Goal: Task Accomplishment & Management: Use online tool/utility

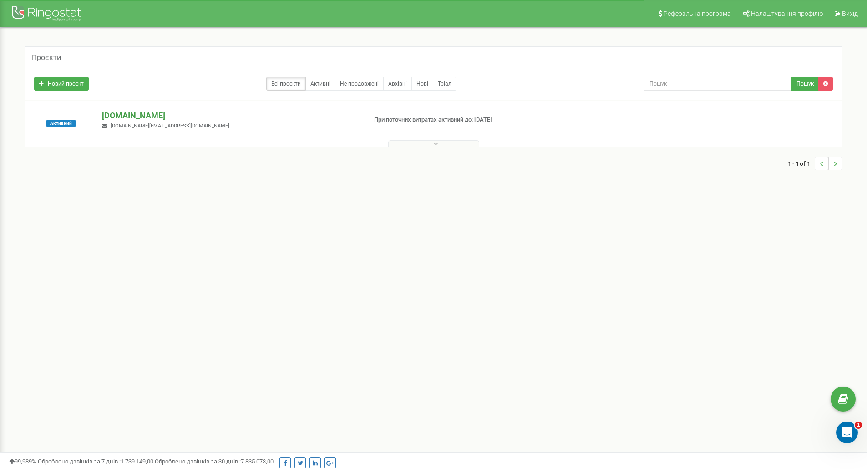
click at [112, 115] on p "[DOMAIN_NAME]" at bounding box center [230, 116] width 257 height 12
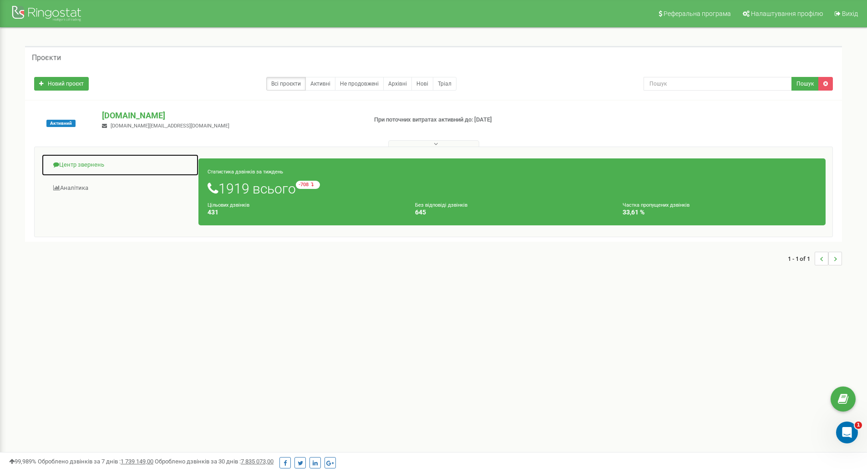
click at [104, 164] on link "Центр звернень" at bounding box center [119, 165] width 157 height 22
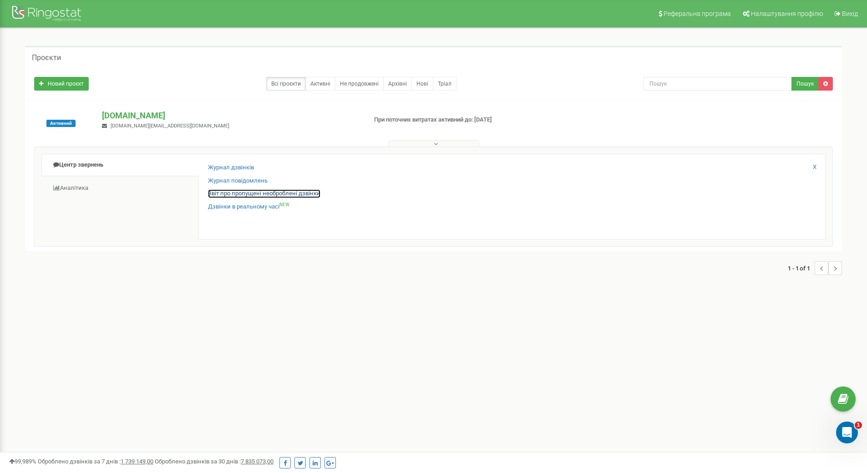
click at [235, 194] on link "Звіт про пропущені необроблені дзвінки" at bounding box center [264, 193] width 112 height 9
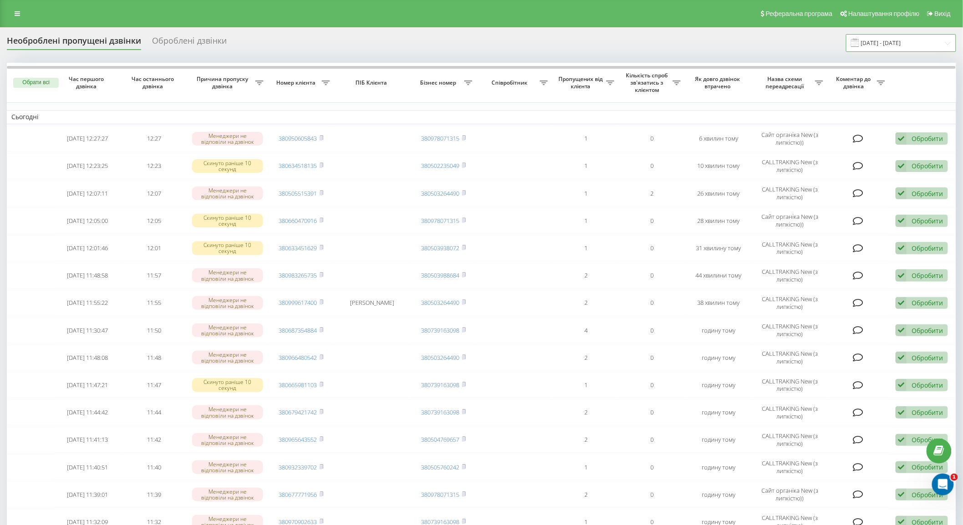
click at [873, 41] on input "19.08.2025 - 19.09.2025" at bounding box center [901, 43] width 110 height 18
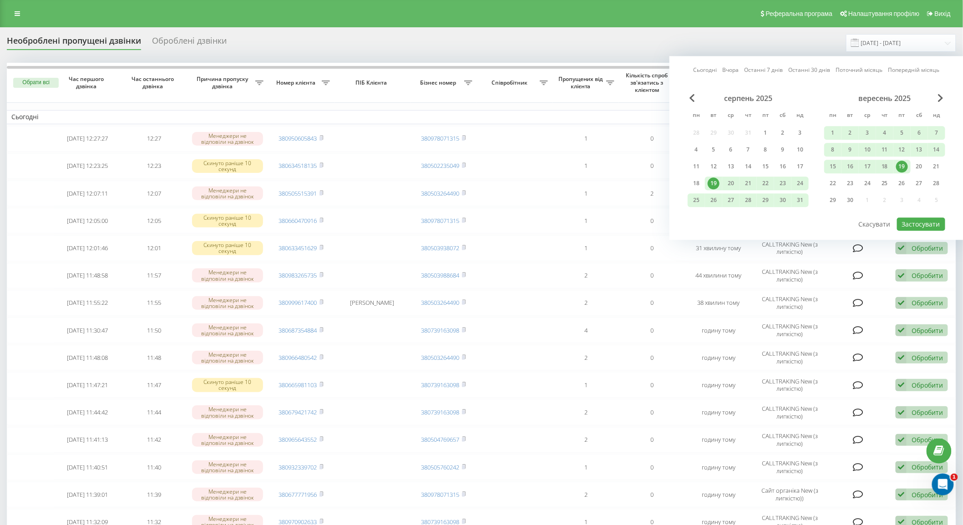
click at [903, 167] on div "19" at bounding box center [902, 167] width 12 height 12
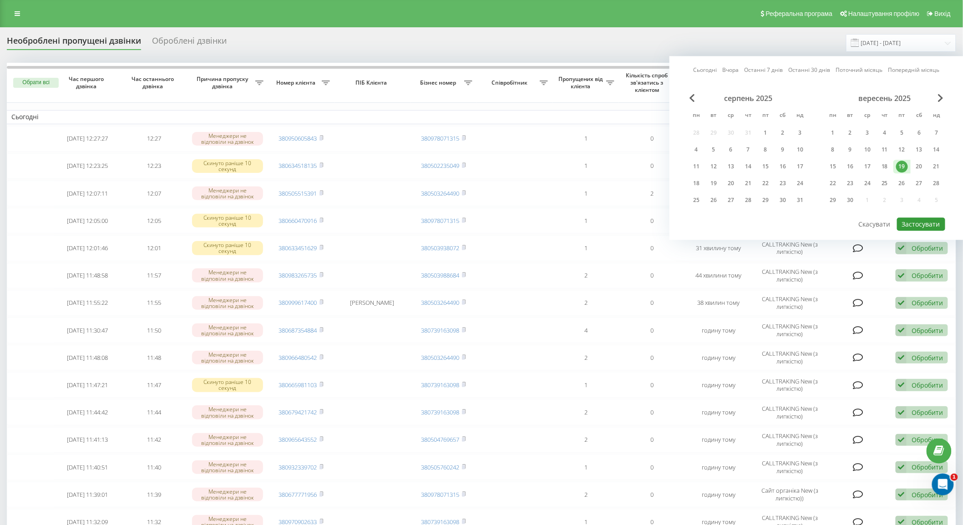
click at [912, 222] on button "Застосувати" at bounding box center [921, 224] width 48 height 13
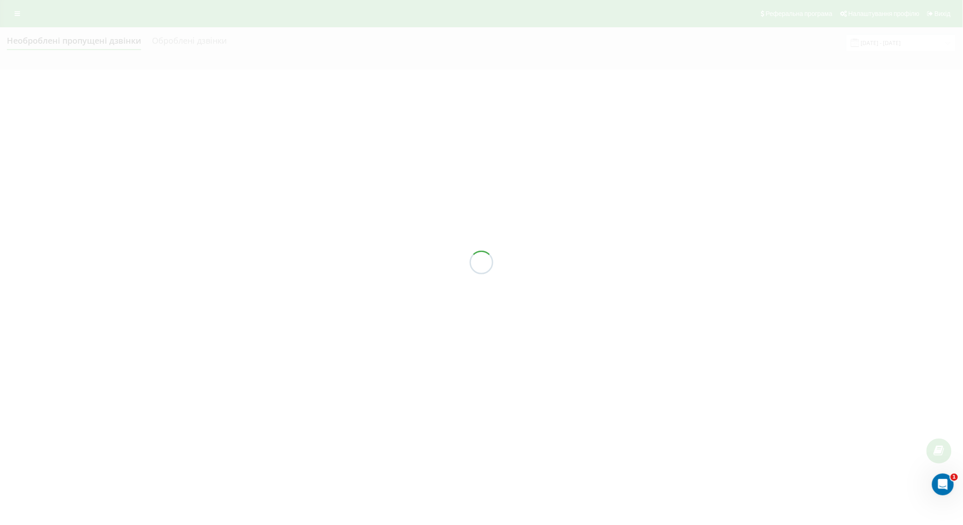
type input "[DATE] - [DATE]"
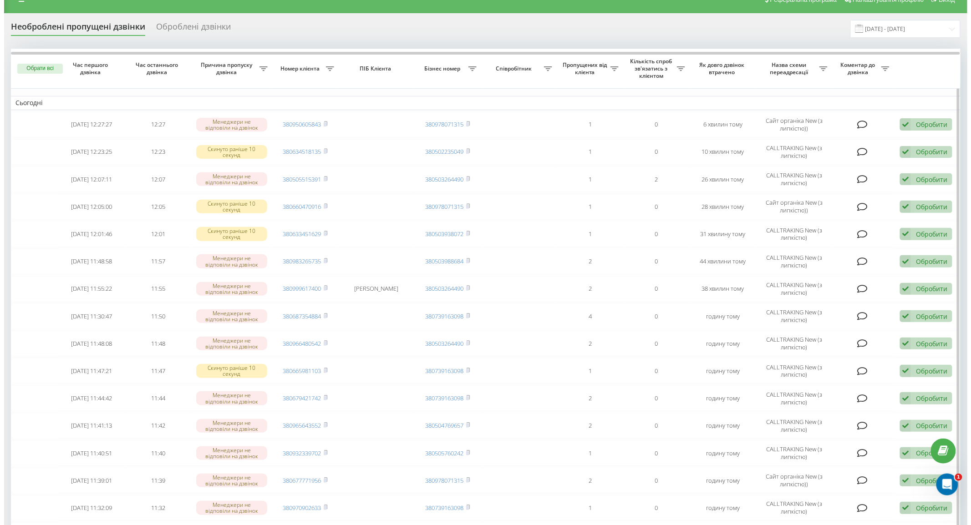
scroll to position [313, 0]
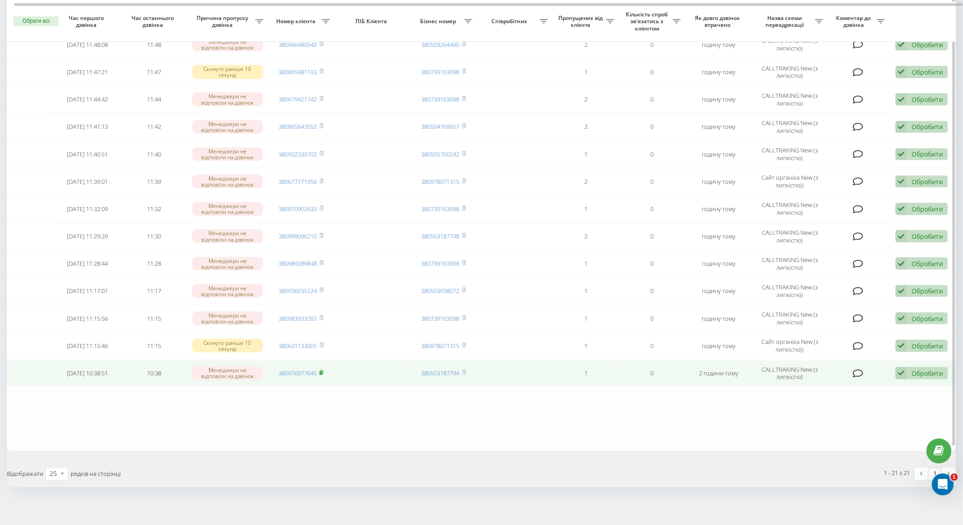
click at [322, 371] on rect at bounding box center [321, 373] width 3 height 4
drag, startPoint x: 902, startPoint y: 365, endPoint x: 949, endPoint y: 380, distance: 48.7
click at [902, 367] on icon at bounding box center [901, 373] width 11 height 12
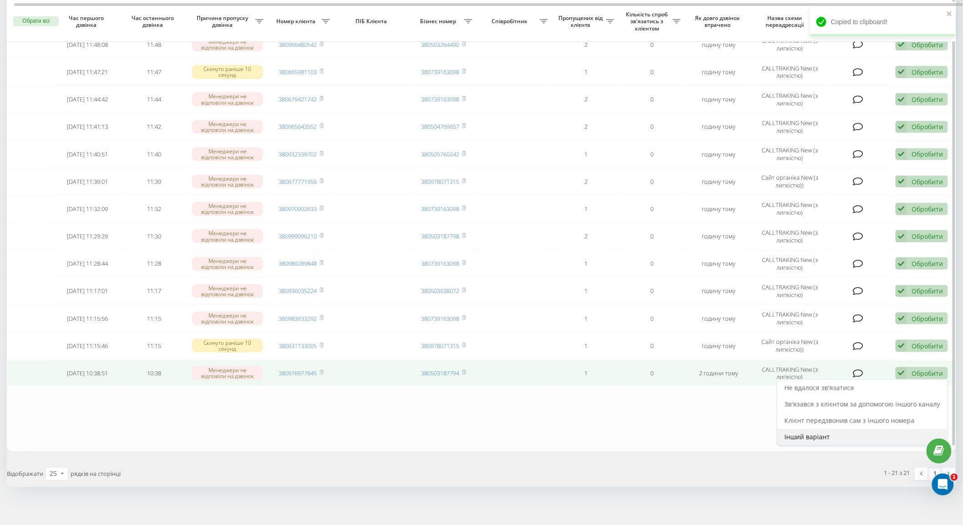
click at [841, 436] on div "Інший варіант" at bounding box center [862, 437] width 170 height 16
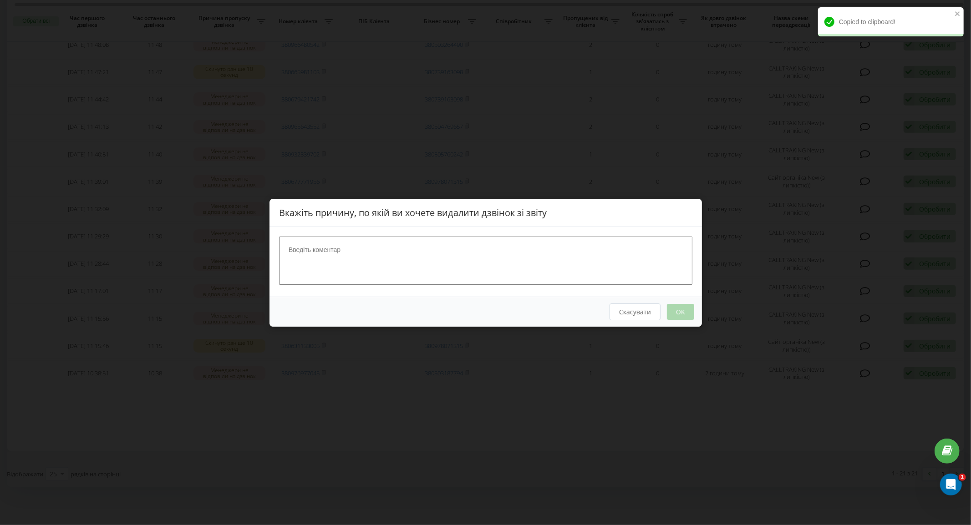
click at [503, 249] on textarea at bounding box center [485, 260] width 413 height 48
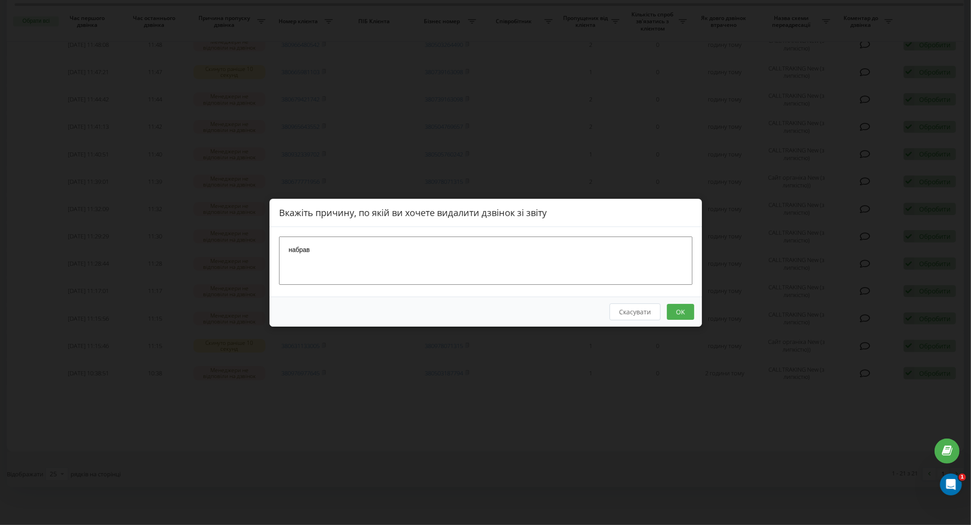
type textarea "набрав"
click at [690, 316] on button "OK" at bounding box center [679, 312] width 27 height 16
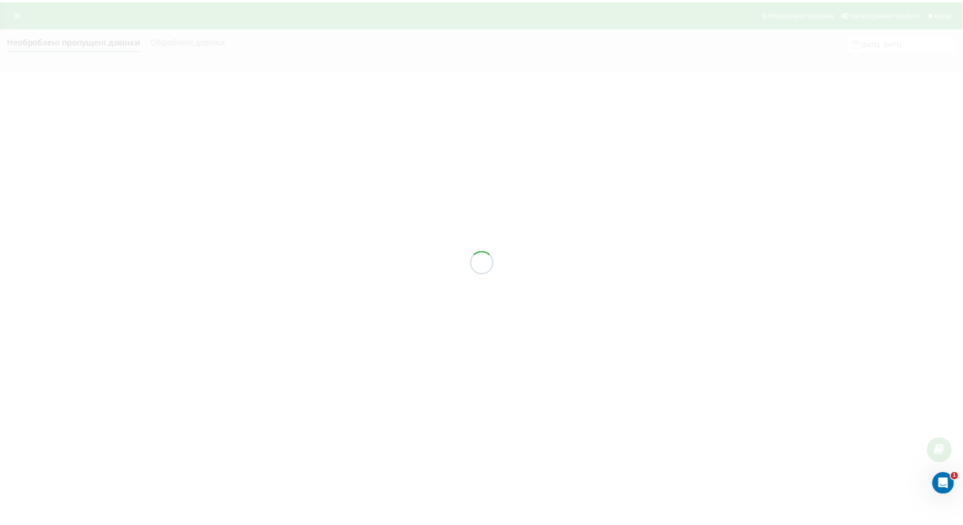
scroll to position [0, 0]
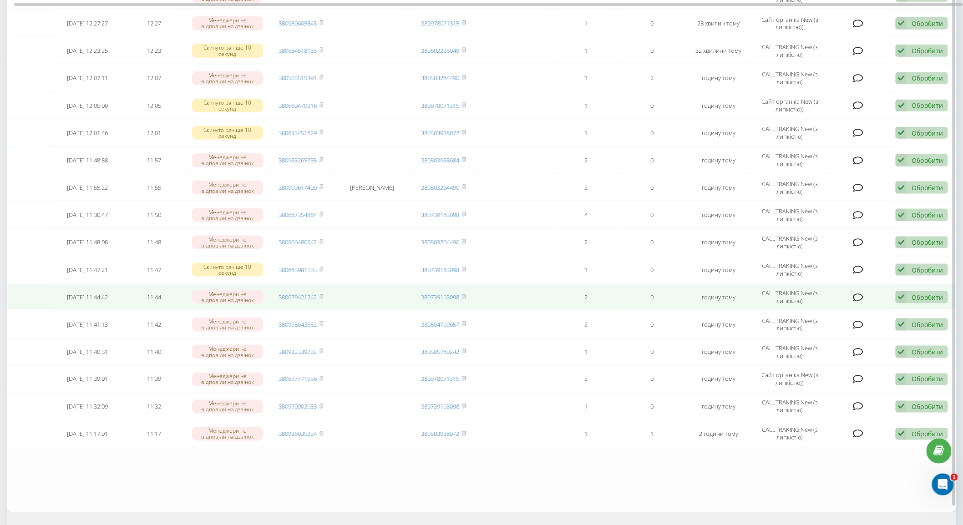
scroll to position [422, 0]
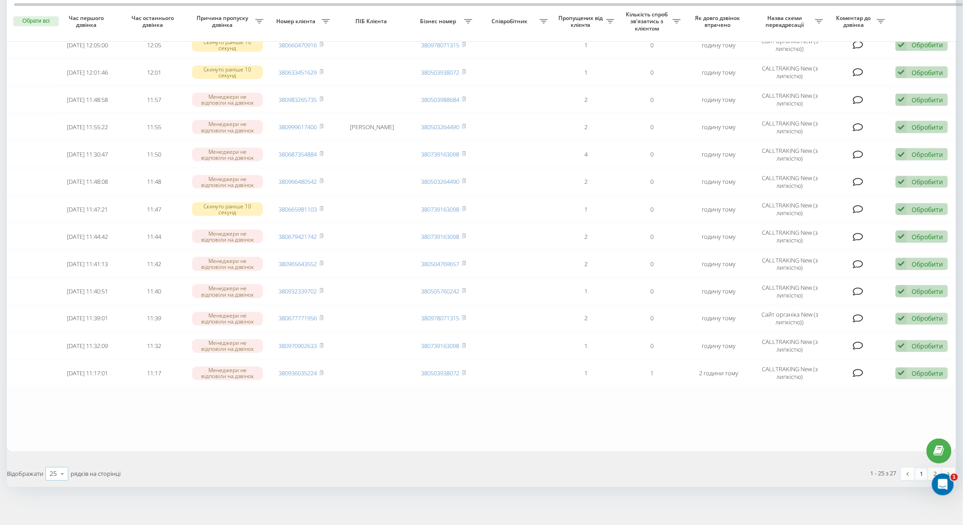
click at [62, 472] on icon at bounding box center [63, 475] width 14 height 18
click at [60, 441] on div "50" at bounding box center [57, 447] width 22 height 13
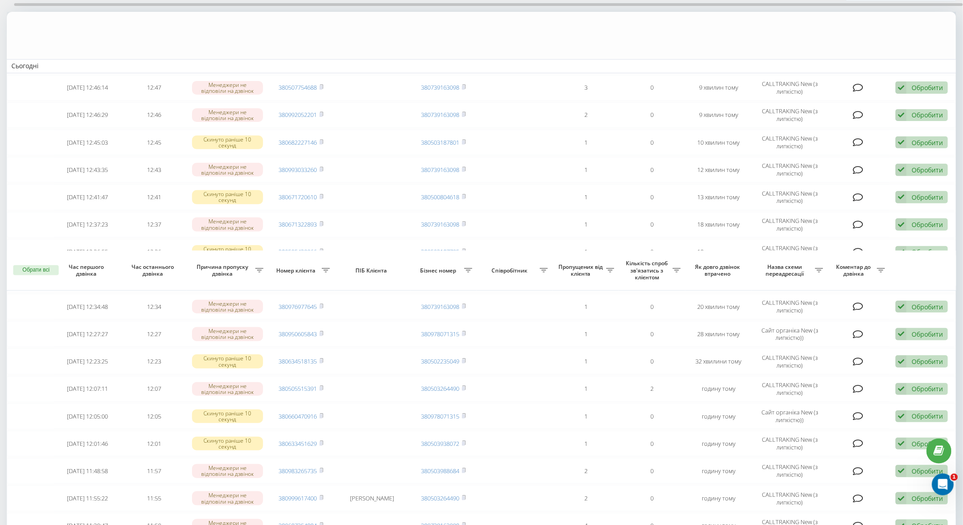
scroll to position [477, 0]
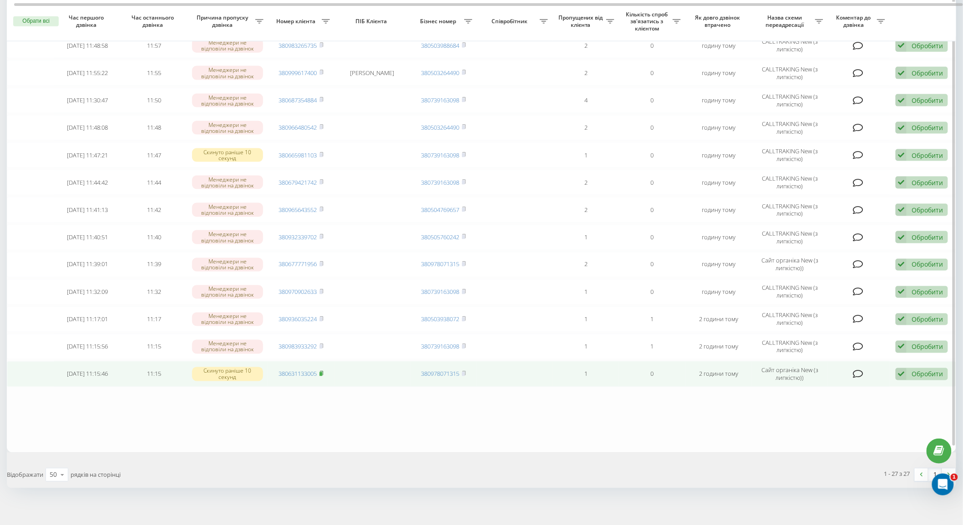
click at [324, 371] on icon at bounding box center [322, 373] width 4 height 5
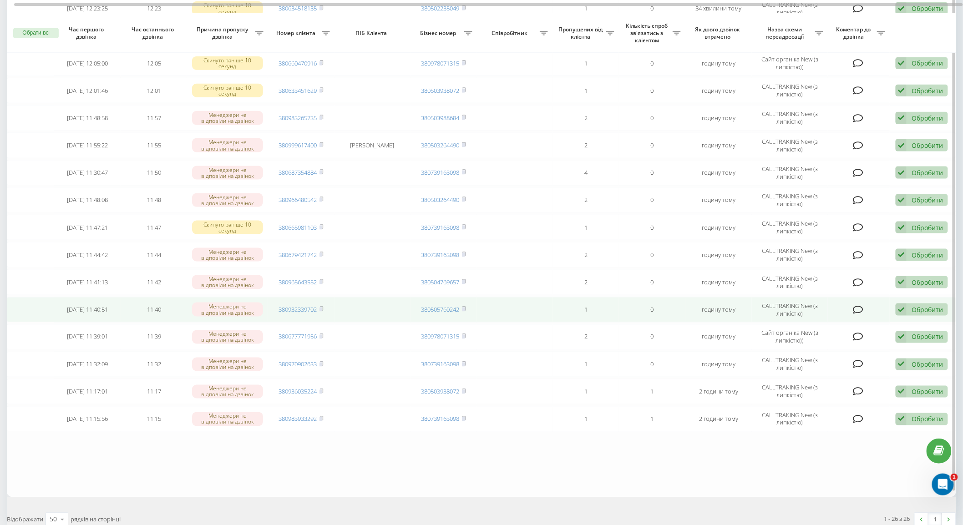
scroll to position [449, 0]
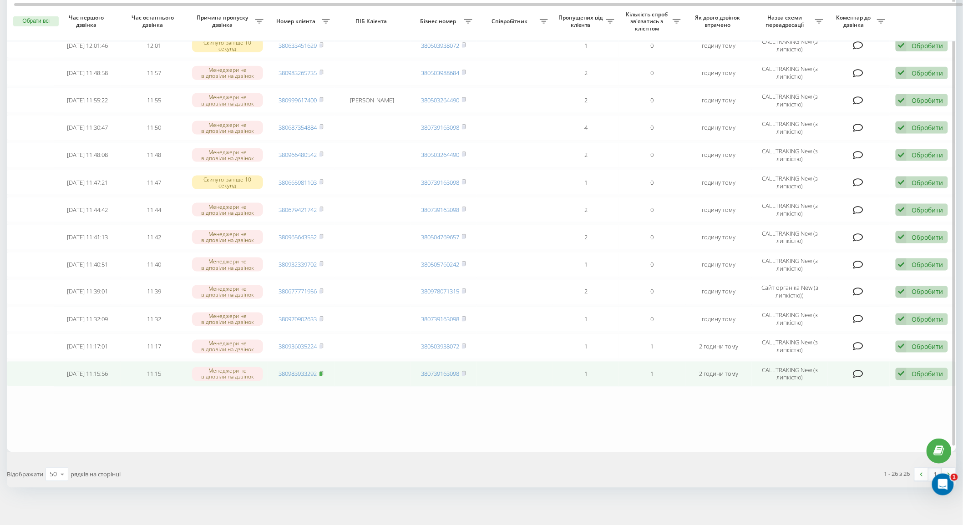
click at [322, 372] on rect at bounding box center [321, 374] width 3 height 4
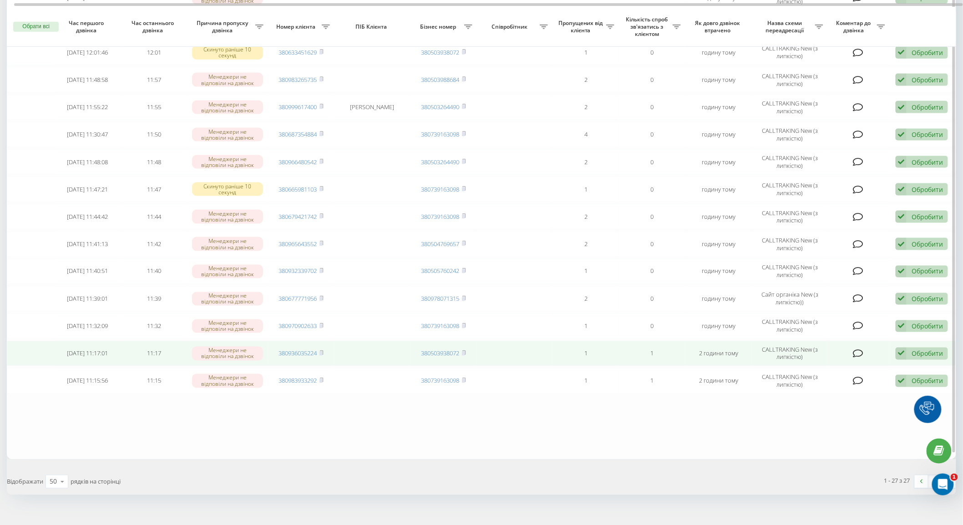
scroll to position [477, 0]
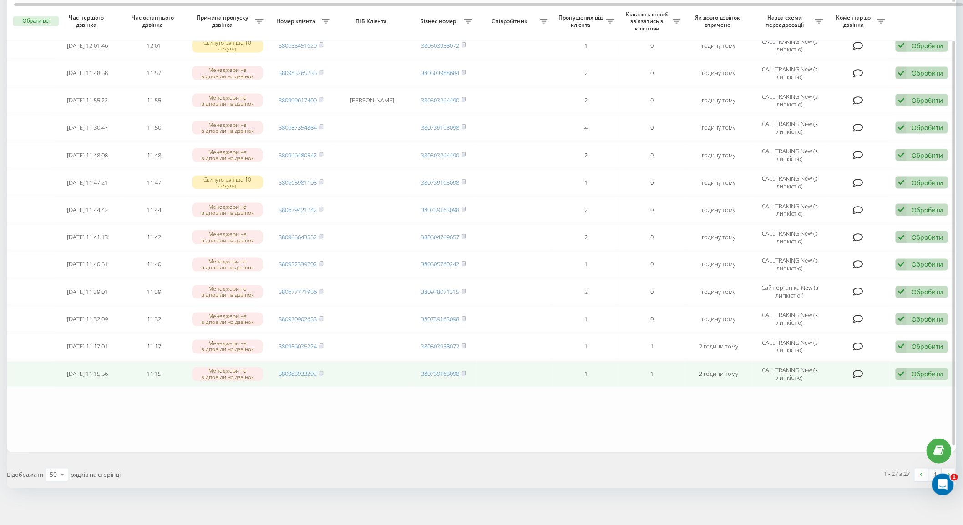
click at [905, 361] on td "Обробити Не вдалося зв'язатися Зв'язався з клієнтом за допомогою іншого каналу …" at bounding box center [923, 373] width 66 height 25
click at [909, 369] on div "Обробити Не вдалося зв'язатися Зв'язався з клієнтом за допомогою іншого каналу …" at bounding box center [922, 374] width 52 height 12
click at [856, 387] on div "Не вдалося зв'язатися" at bounding box center [862, 389] width 170 height 16
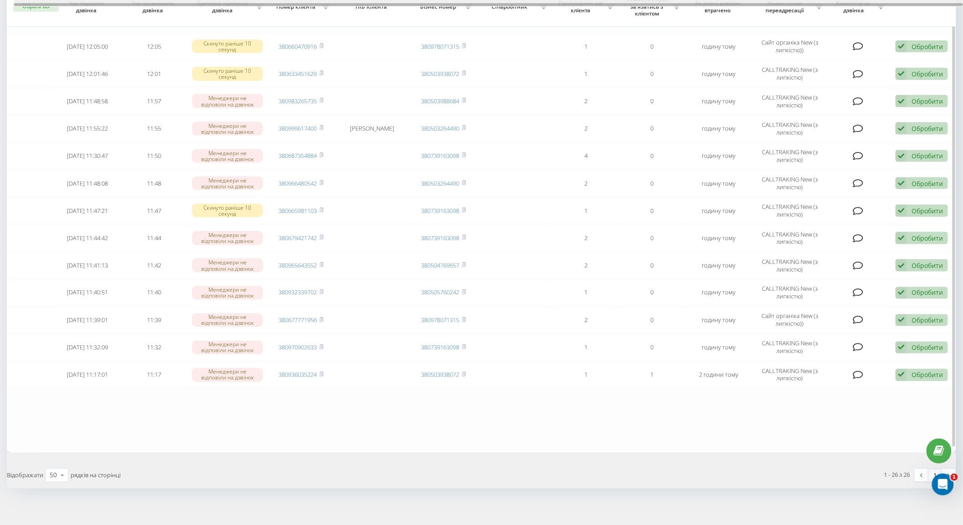
scroll to position [449, 0]
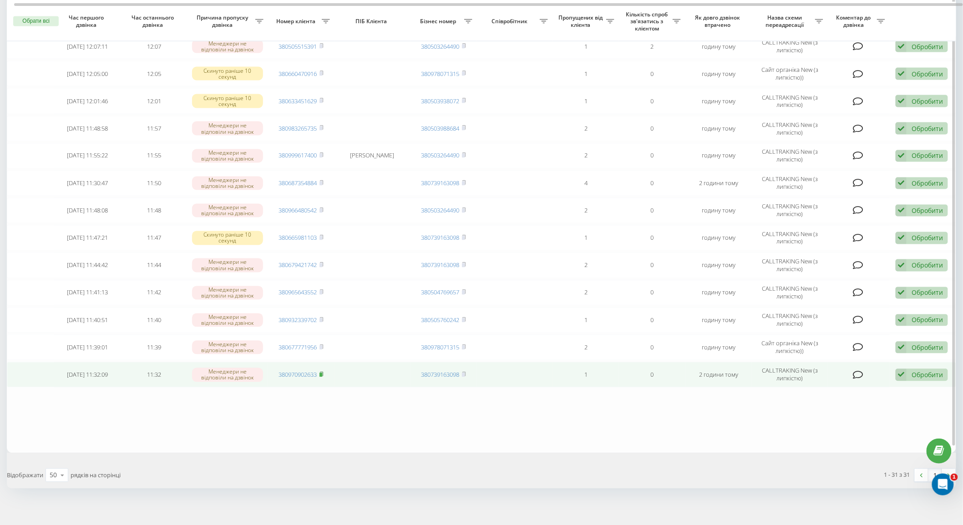
click at [321, 372] on icon at bounding box center [322, 374] width 4 height 5
click at [911, 369] on div "Обробити Не вдалося зв'язатися Зв'язався з клієнтом за допомогою іншого каналу …" at bounding box center [922, 375] width 52 height 12
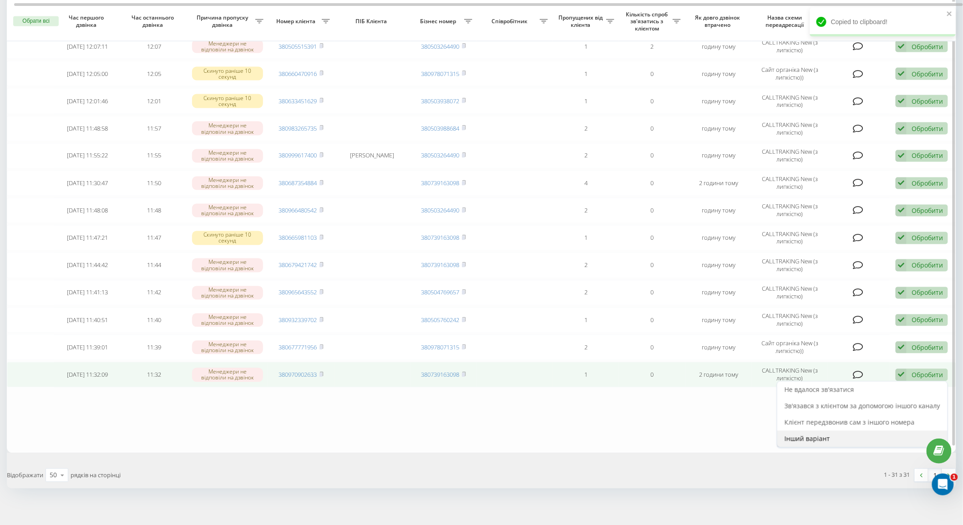
drag, startPoint x: 866, startPoint y: 438, endPoint x: 861, endPoint y: 438, distance: 5.0
click at [861, 438] on div "Інший варіант" at bounding box center [862, 439] width 170 height 16
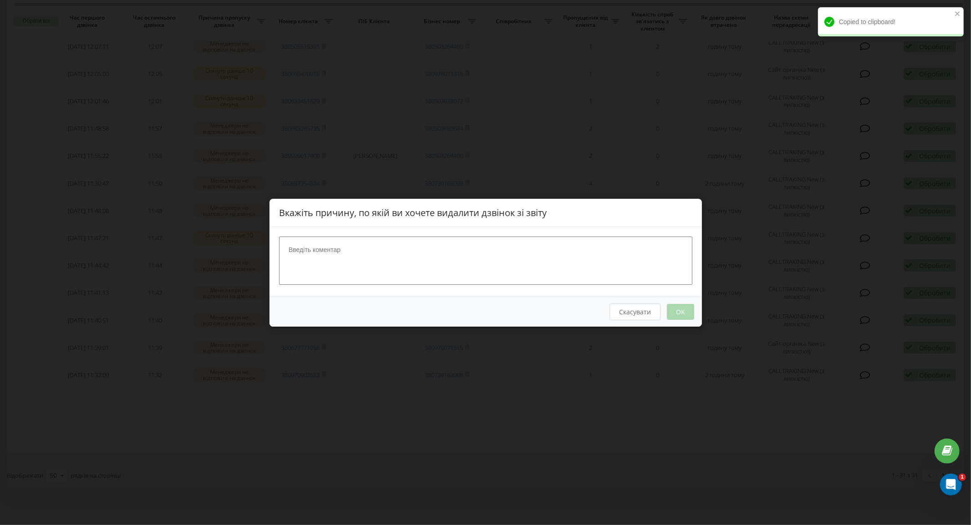
click at [467, 276] on textarea at bounding box center [485, 260] width 413 height 48
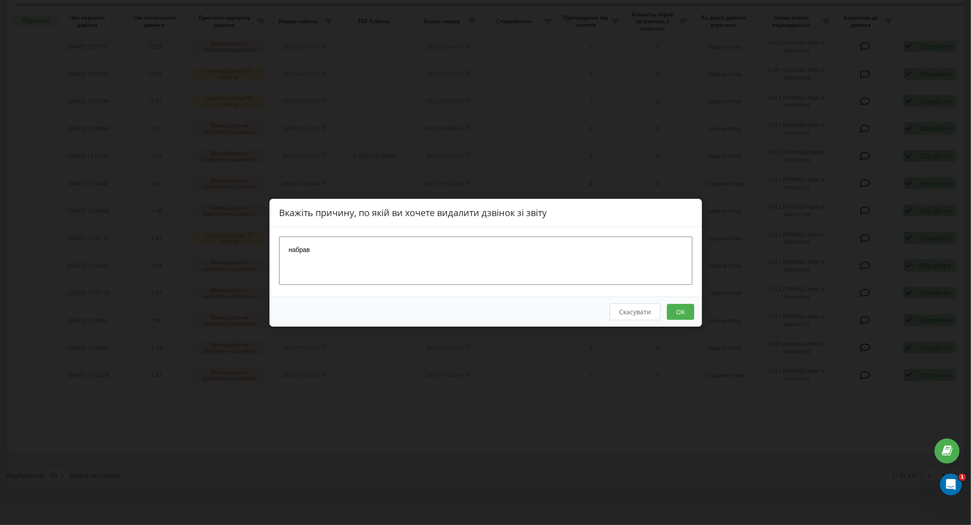
type textarea "набрав"
click at [672, 308] on button "OK" at bounding box center [679, 312] width 27 height 16
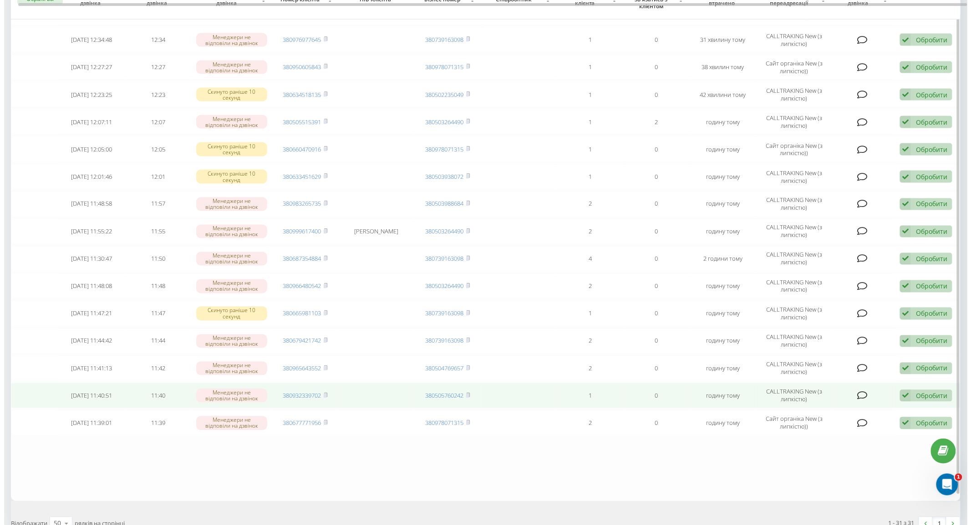
scroll to position [585, 0]
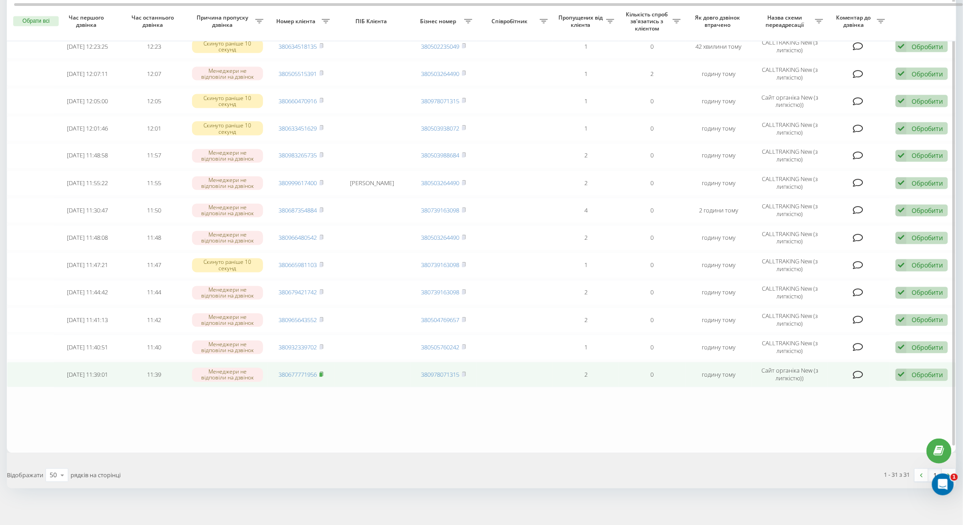
click at [322, 373] on rect at bounding box center [321, 375] width 3 height 4
click at [923, 371] on div "Обробити" at bounding box center [927, 375] width 31 height 9
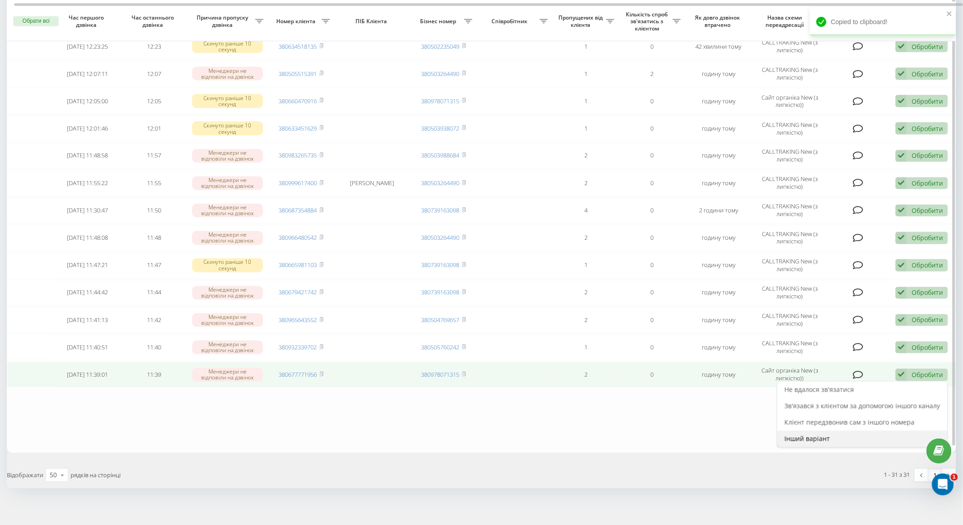
click at [827, 435] on span "Інший варіант" at bounding box center [808, 439] width 46 height 9
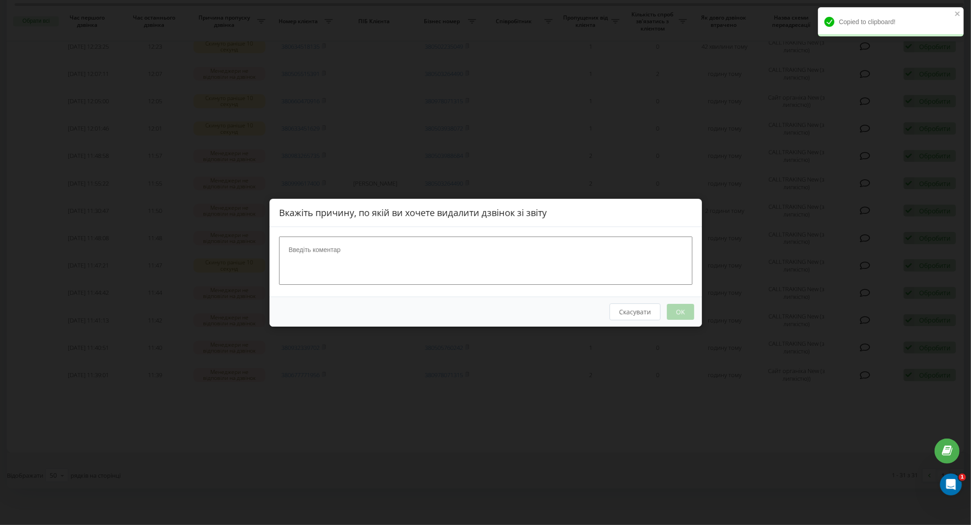
click at [543, 275] on textarea at bounding box center [485, 260] width 413 height 48
type textarea "набрав"
click at [680, 313] on button "OK" at bounding box center [679, 312] width 27 height 16
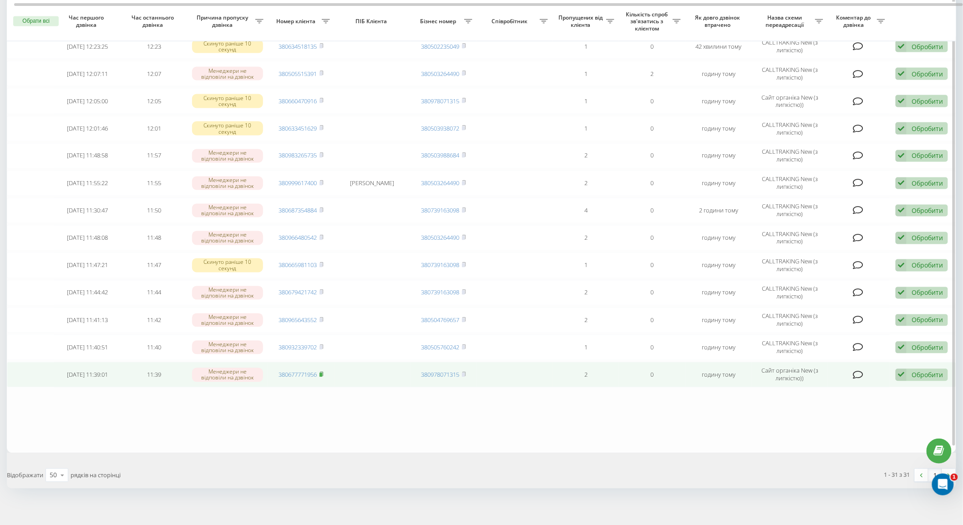
click at [321, 373] on rect at bounding box center [321, 375] width 3 height 4
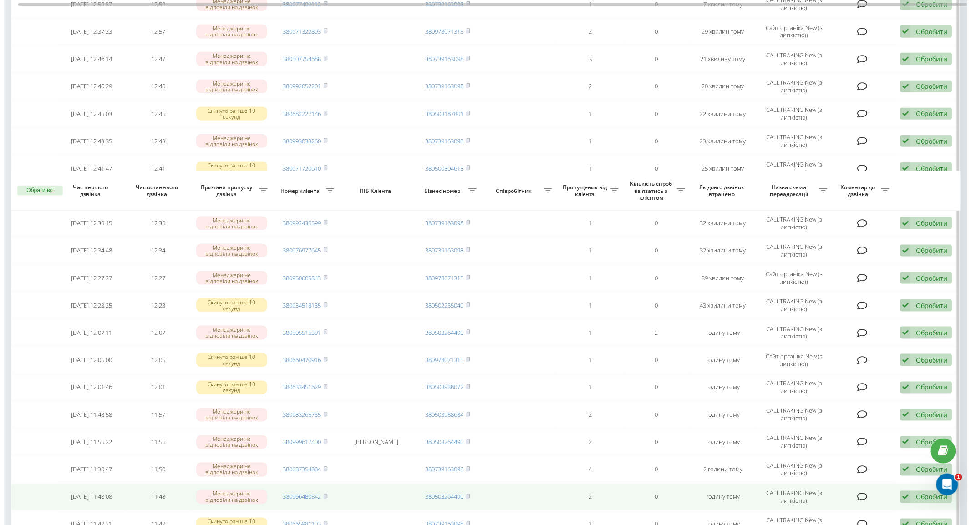
scroll to position [585, 0]
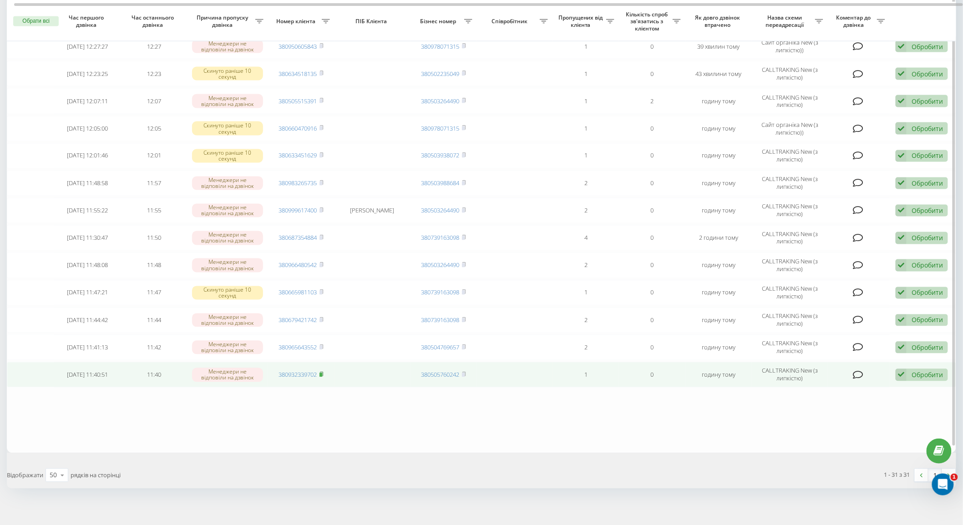
click at [320, 373] on rect at bounding box center [321, 375] width 3 height 4
click at [934, 371] on div "Обробити" at bounding box center [927, 375] width 31 height 9
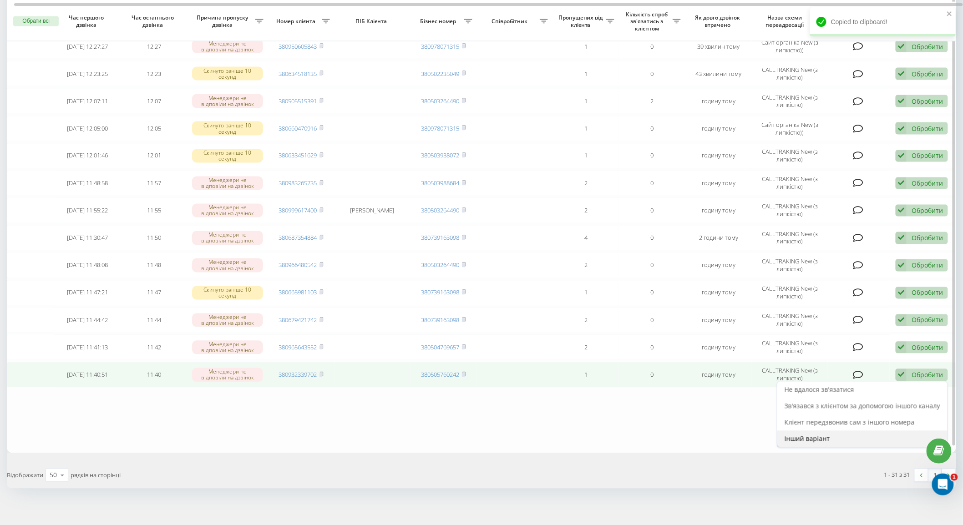
click at [817, 435] on span "Інший варіант" at bounding box center [808, 439] width 46 height 9
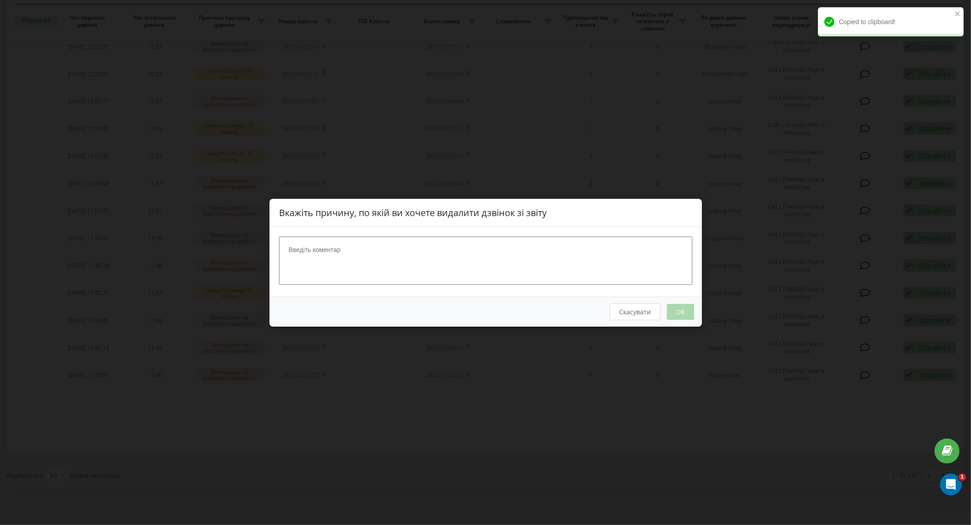
click at [576, 275] on textarea at bounding box center [485, 260] width 413 height 48
type textarea "набрав"
click at [687, 316] on button "OK" at bounding box center [679, 312] width 27 height 16
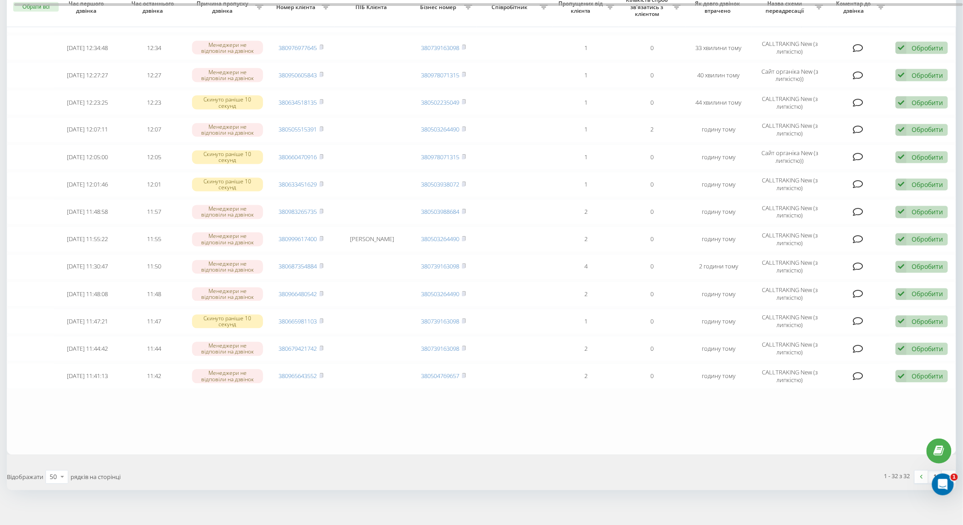
scroll to position [613, 0]
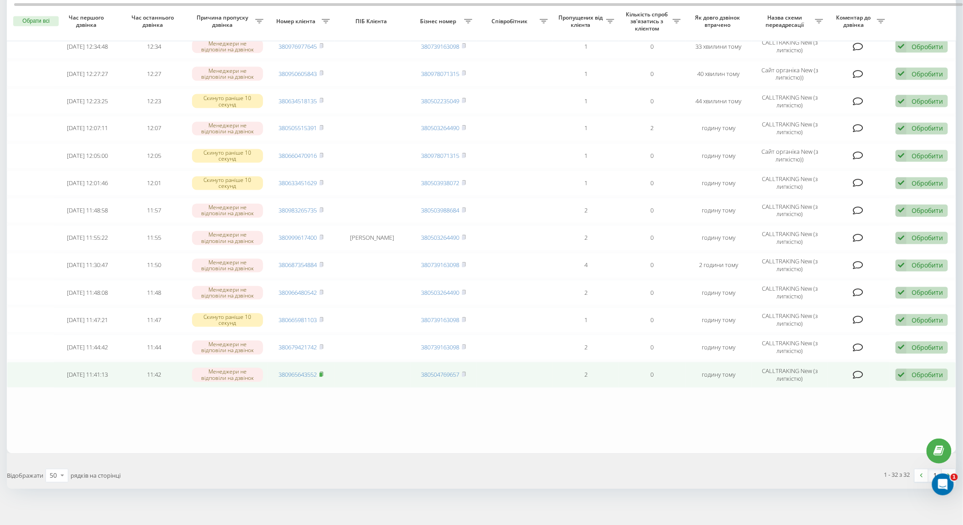
click at [321, 373] on rect at bounding box center [321, 375] width 3 height 4
click at [905, 375] on td "Обробити Не вдалося зв'язатися Зв'язався з клієнтом за допомогою іншого каналу …" at bounding box center [923, 374] width 66 height 25
click at [910, 369] on div "Обробити Не вдалося зв'язатися Зв'язався з клієнтом за допомогою іншого каналу …" at bounding box center [922, 375] width 52 height 12
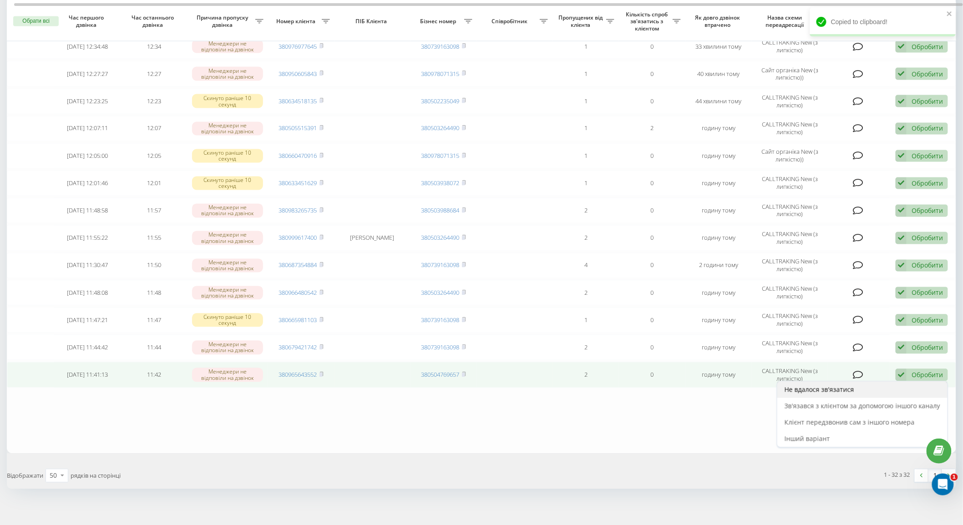
click at [833, 388] on div "Не вдалося зв'язатися" at bounding box center [862, 390] width 170 height 16
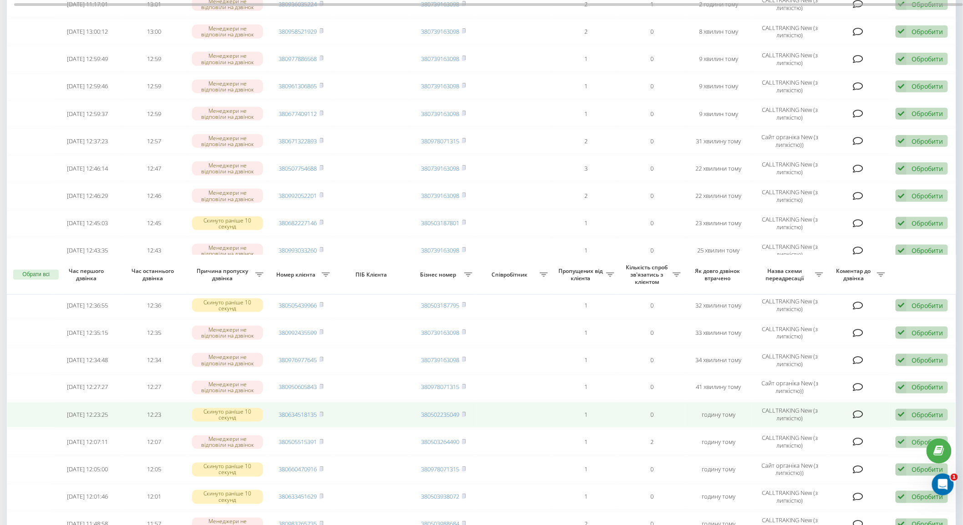
scroll to position [640, 0]
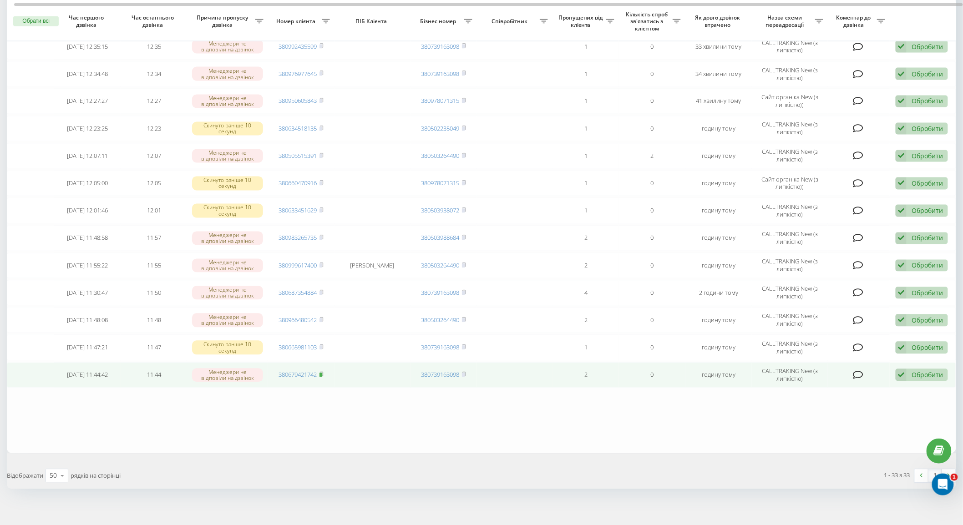
click at [324, 372] on icon at bounding box center [322, 374] width 4 height 5
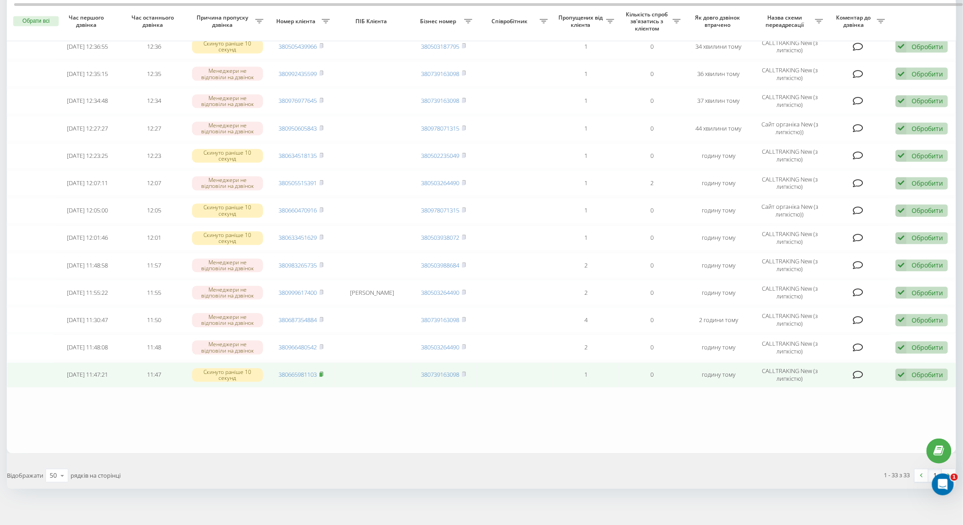
click at [322, 372] on icon at bounding box center [322, 374] width 4 height 5
click at [906, 369] on icon at bounding box center [901, 375] width 11 height 12
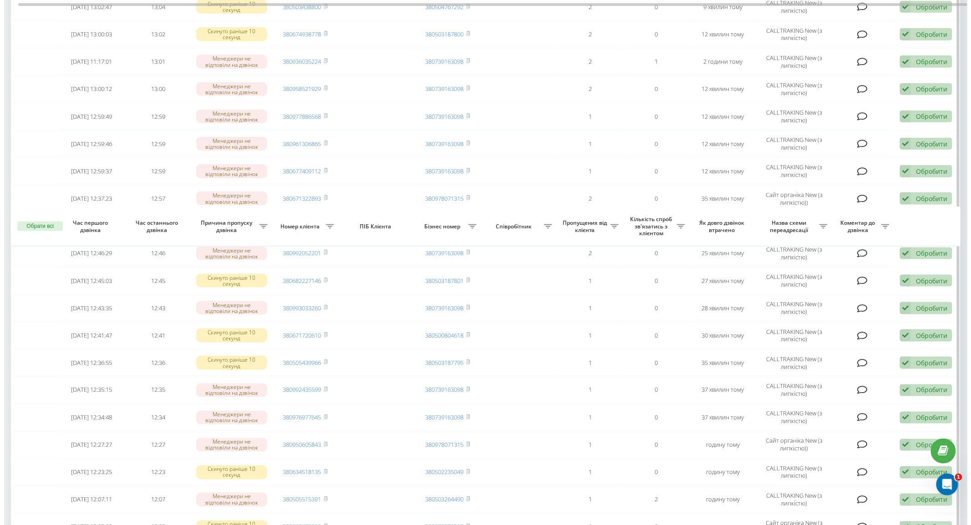
scroll to position [556, 0]
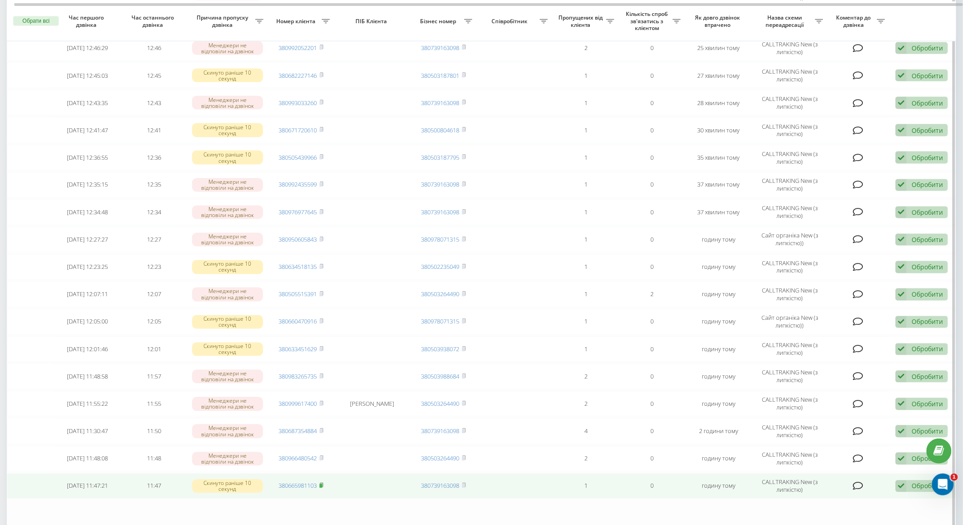
click at [324, 483] on icon at bounding box center [322, 485] width 4 height 5
click at [900, 481] on icon at bounding box center [901, 487] width 11 height 12
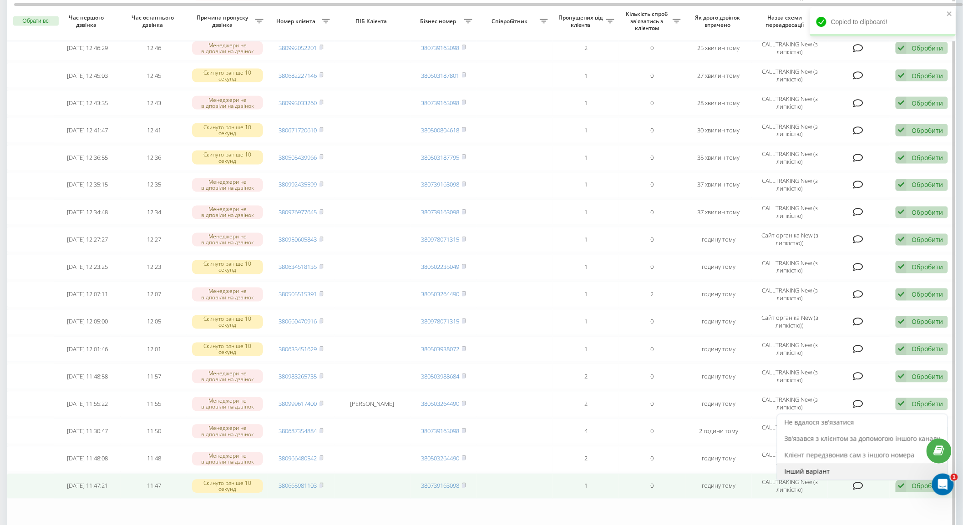
click at [860, 470] on div "Інший варіант" at bounding box center [862, 472] width 170 height 16
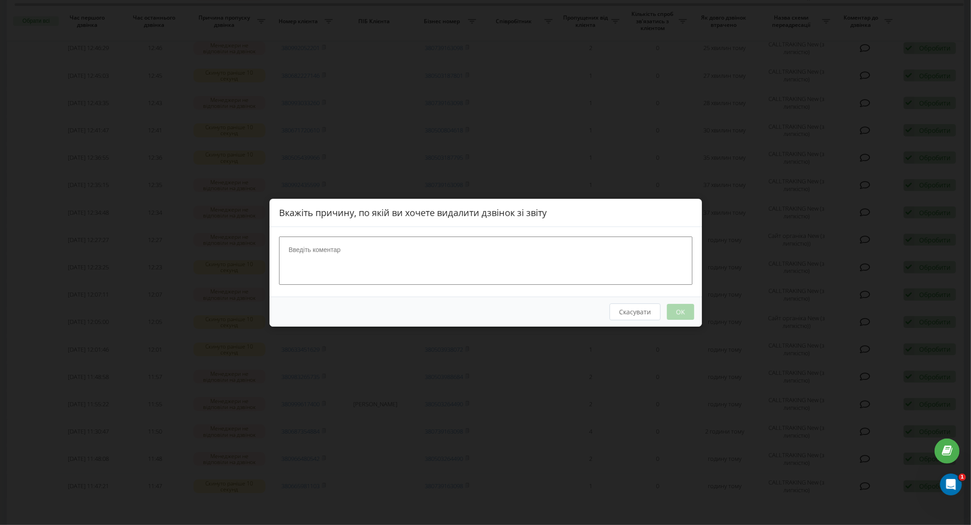
click at [399, 271] on textarea at bounding box center [485, 260] width 413 height 48
type textarea "набрав"
click at [680, 311] on button "OK" at bounding box center [679, 312] width 27 height 16
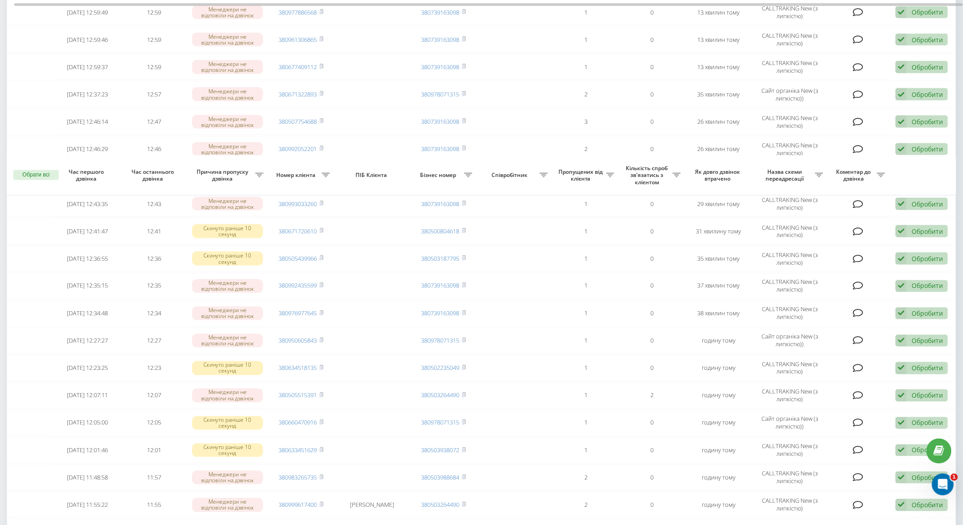
scroll to position [640, 0]
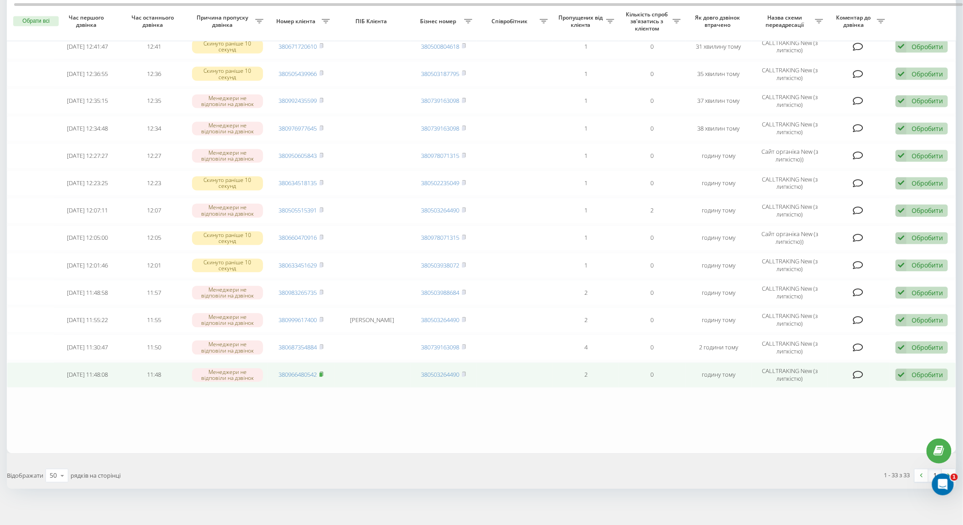
click at [322, 373] on rect at bounding box center [321, 375] width 3 height 4
click at [918, 371] on div "Обробити" at bounding box center [927, 375] width 31 height 9
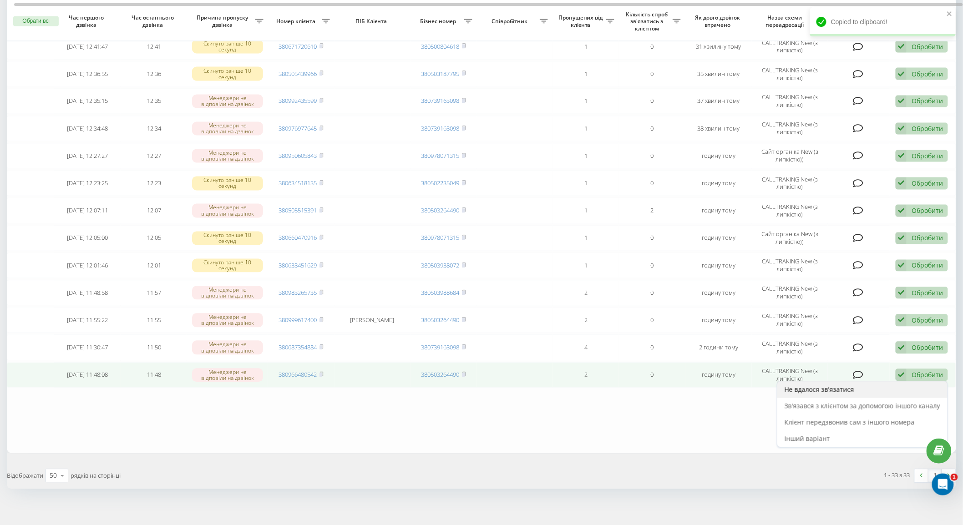
click at [864, 386] on div "Не вдалося зв'язатися" at bounding box center [862, 390] width 170 height 16
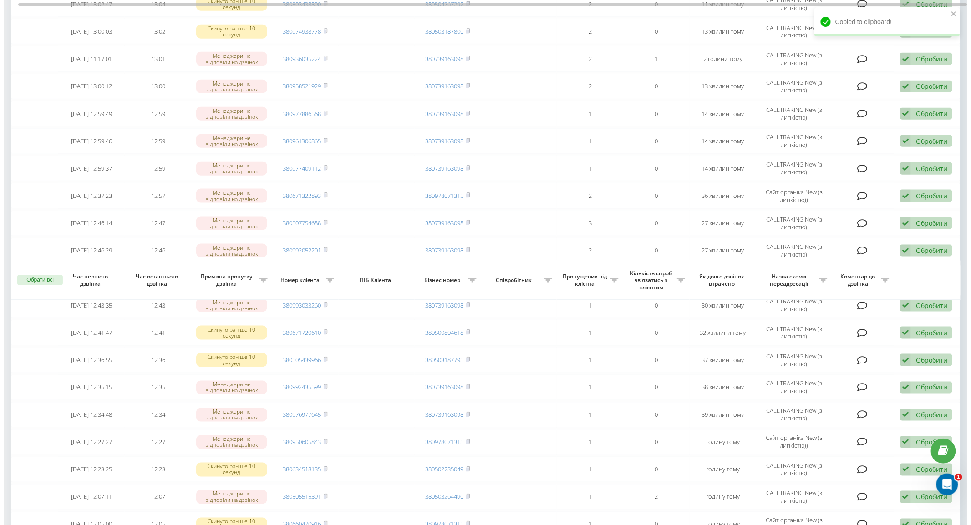
scroll to position [613, 0]
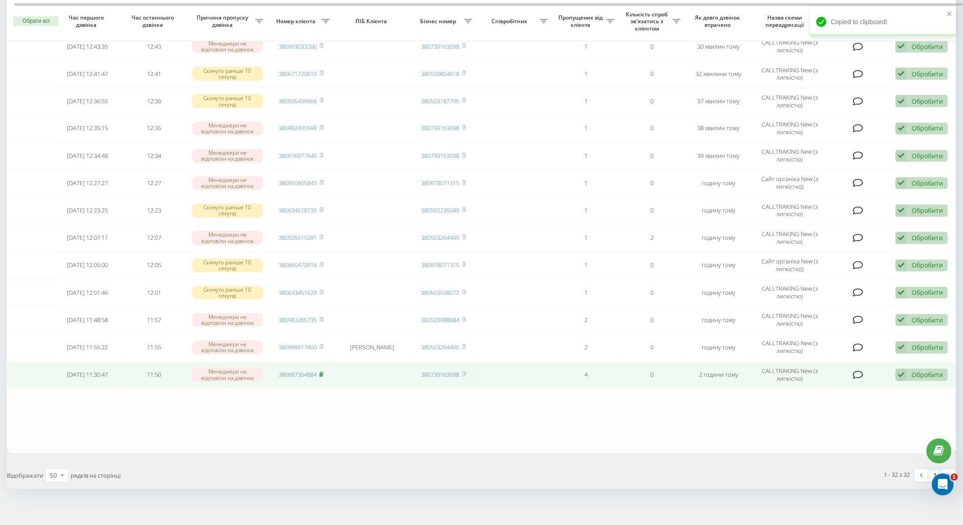
click at [320, 373] on rect at bounding box center [321, 375] width 3 height 4
drag, startPoint x: 908, startPoint y: 368, endPoint x: 890, endPoint y: 368, distance: 18.2
click at [908, 369] on div "Обробити Не вдалося зв'язатися Зв'язався з клієнтом за допомогою іншого каналу …" at bounding box center [922, 375] width 52 height 12
click at [812, 431] on div "Інший варіант" at bounding box center [862, 439] width 170 height 16
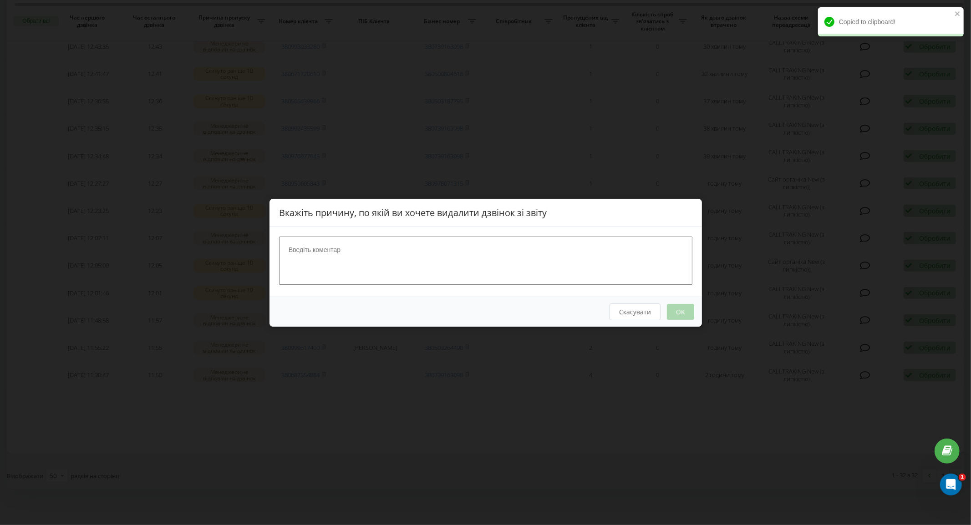
click at [534, 265] on textarea at bounding box center [485, 260] width 413 height 48
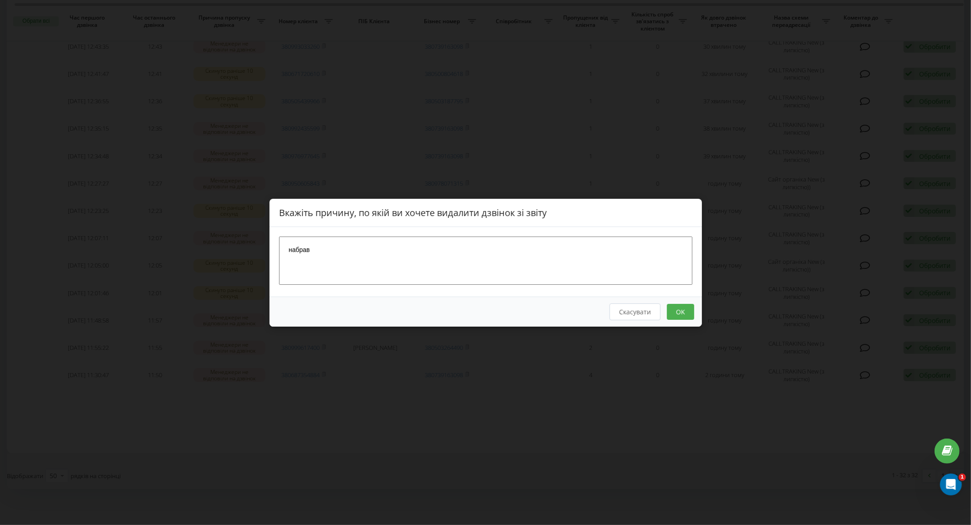
type textarea "набрав"
click at [671, 312] on button "OK" at bounding box center [679, 312] width 27 height 16
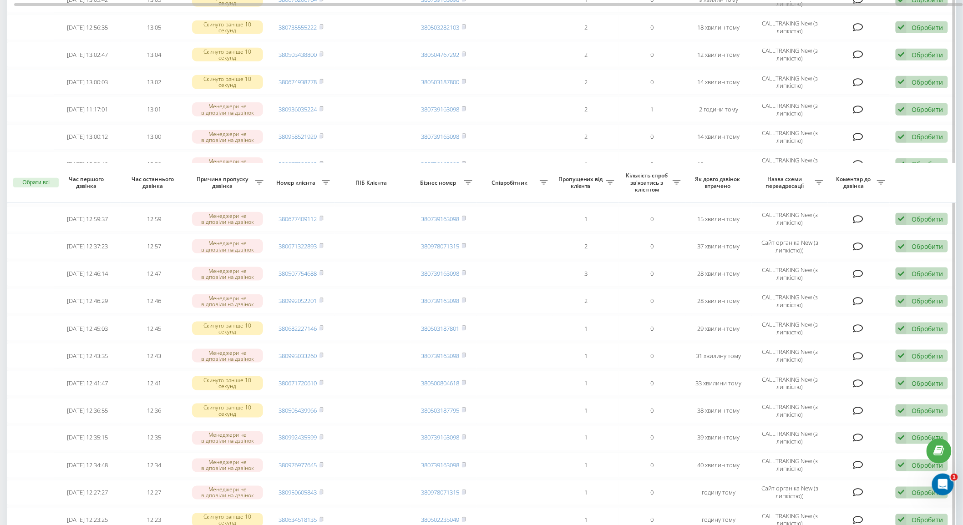
scroll to position [585, 0]
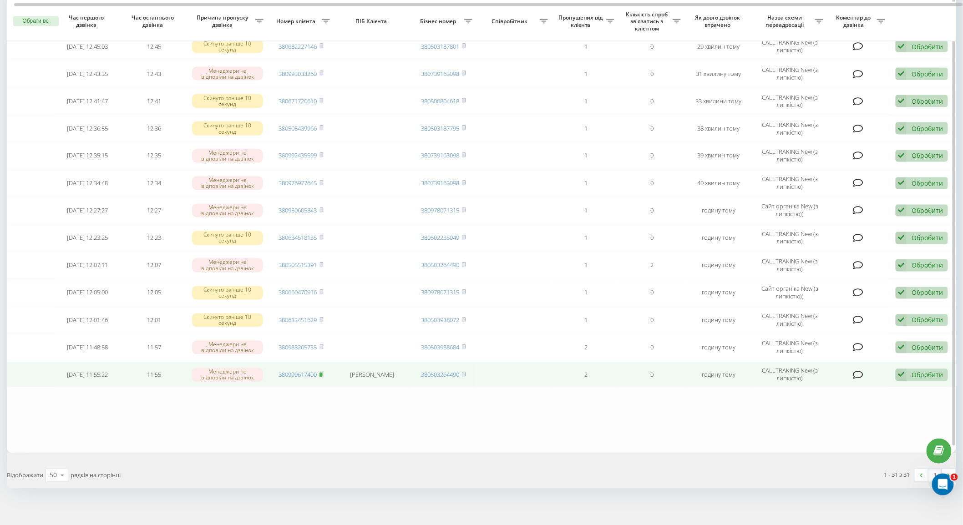
click at [322, 373] on rect at bounding box center [321, 375] width 3 height 4
click at [911, 370] on div "Обробити Не вдалося зв'язатися Зв'язався з клієнтом за допомогою іншого каналу …" at bounding box center [922, 375] width 52 height 12
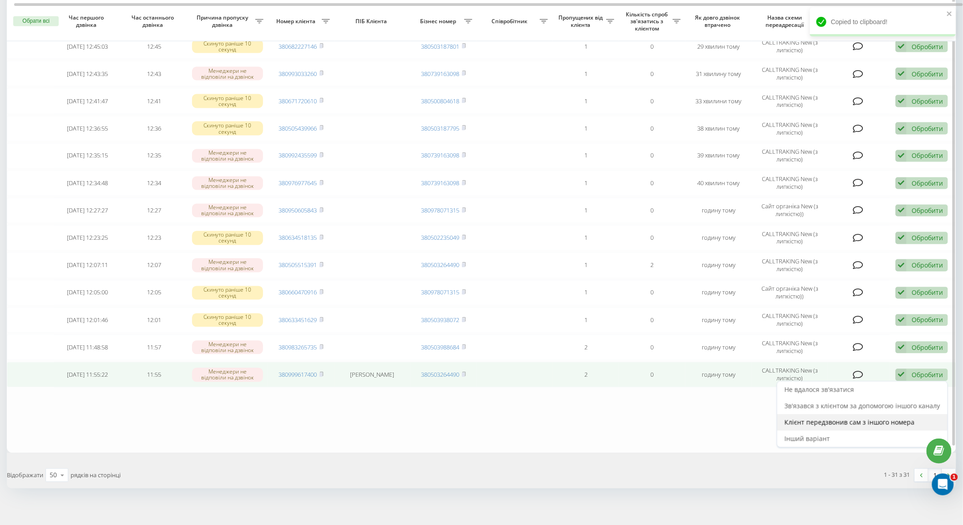
click at [825, 424] on div "Клієнт передзвонив сам з іншого номера" at bounding box center [862, 423] width 170 height 16
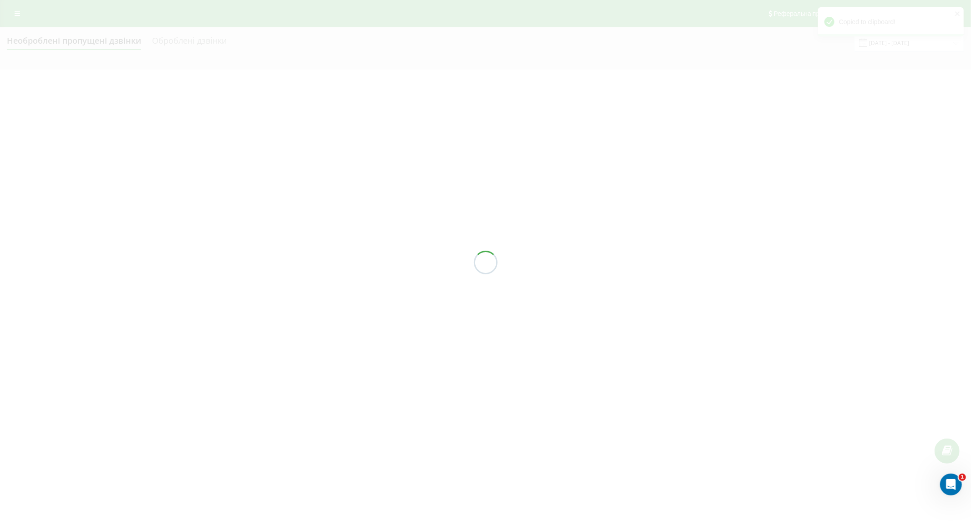
click at [825, 424] on div at bounding box center [485, 262] width 971 height 525
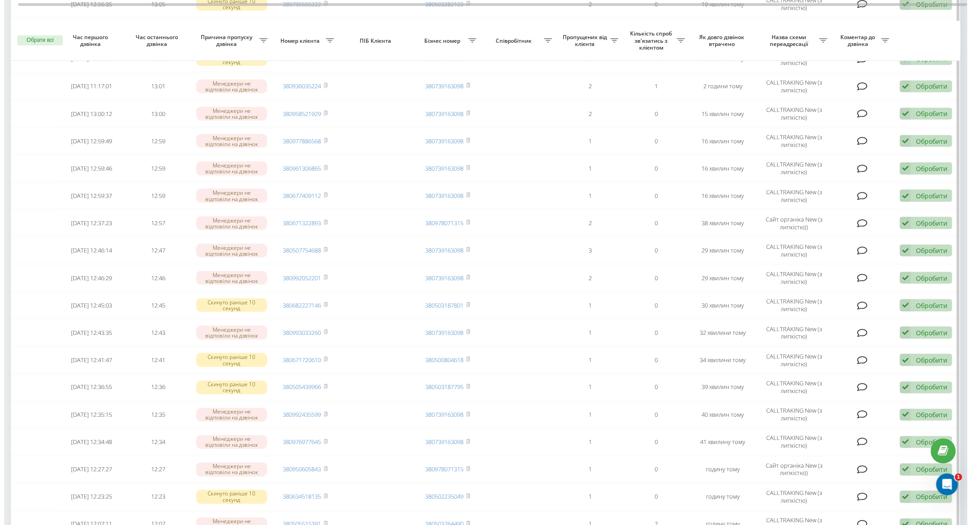
scroll to position [585, 0]
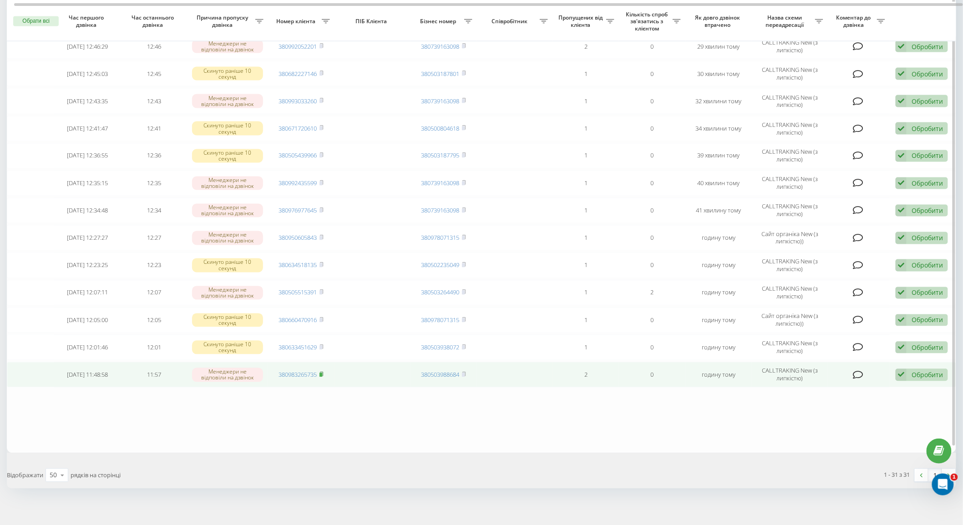
click at [322, 373] on rect at bounding box center [321, 375] width 3 height 4
click at [925, 371] on div "Обробити" at bounding box center [927, 375] width 31 height 9
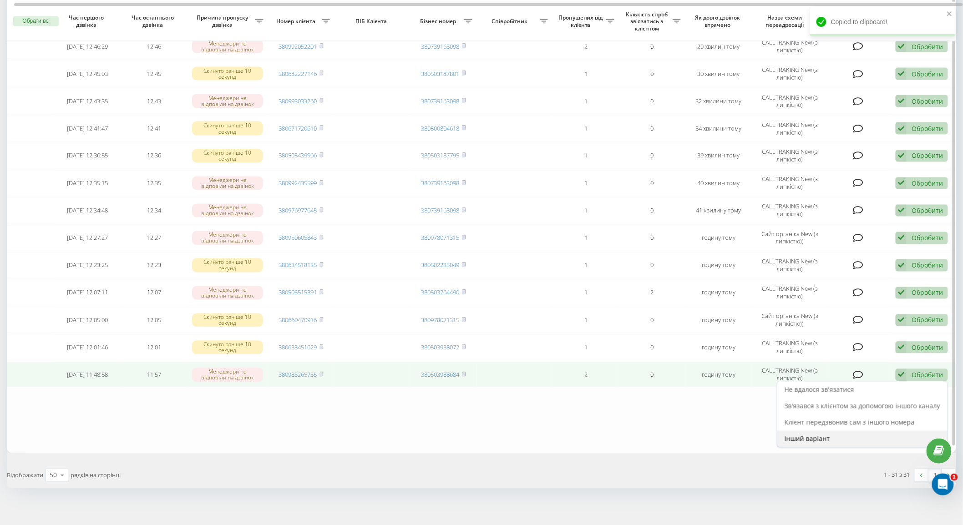
click at [877, 431] on div "Інший варіант" at bounding box center [862, 439] width 170 height 16
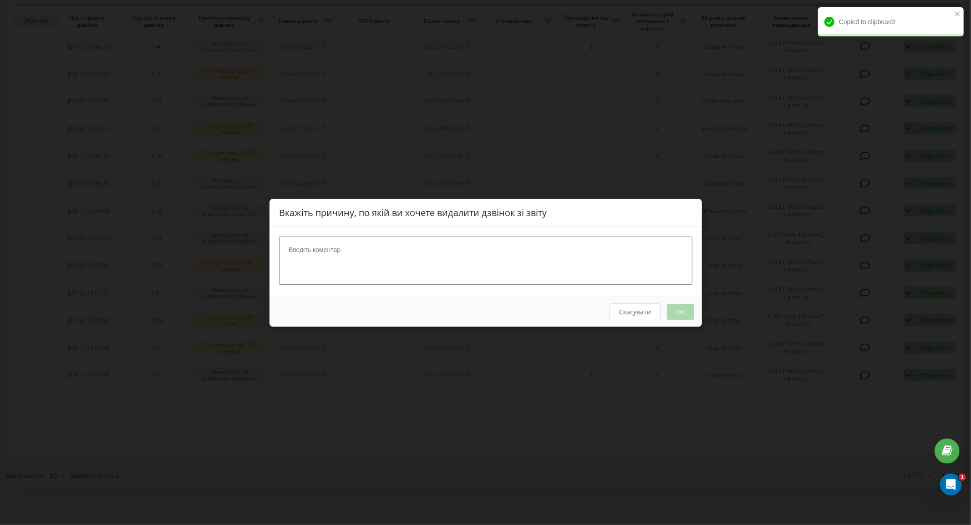
click at [525, 245] on textarea at bounding box center [485, 260] width 413 height 48
type textarea "набрав"
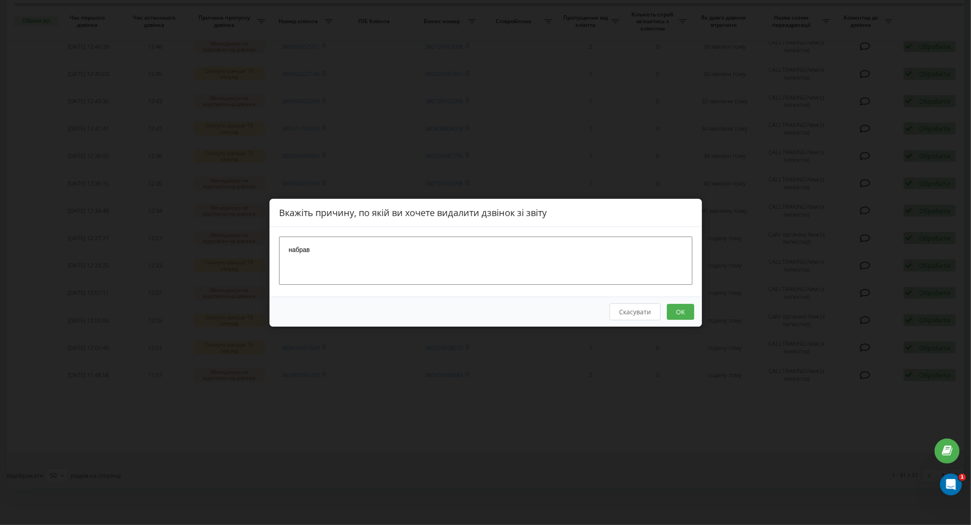
click at [676, 312] on button "OK" at bounding box center [679, 312] width 27 height 16
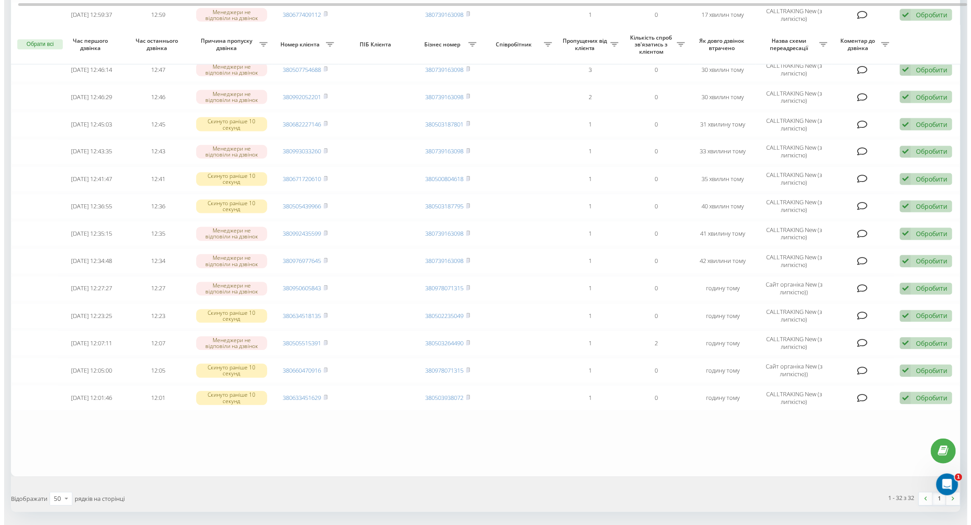
scroll to position [613, 0]
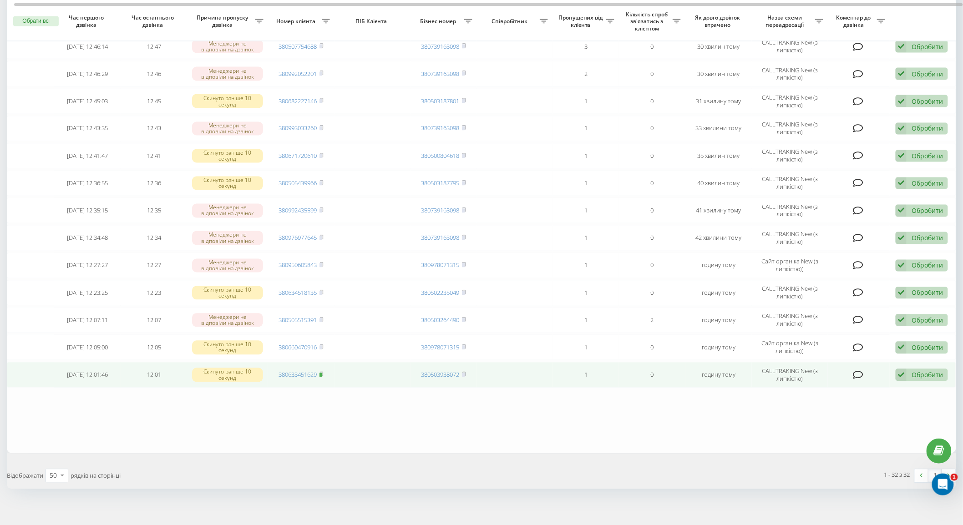
click at [324, 372] on icon at bounding box center [322, 374] width 4 height 5
click at [912, 369] on div "Обробити Не вдалося зв'язатися Зв'язався з клієнтом за допомогою іншого каналу …" at bounding box center [922, 375] width 52 height 12
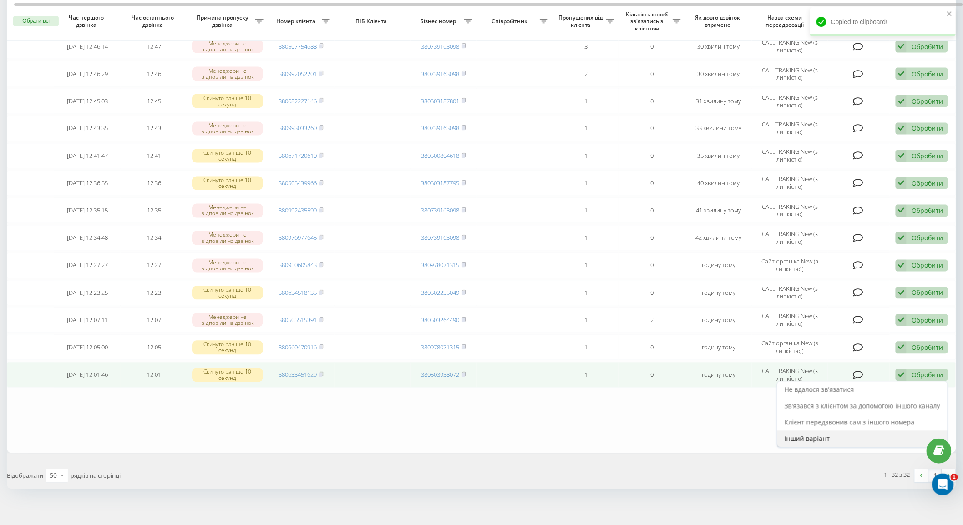
click at [822, 435] on span "Інший варіант" at bounding box center [808, 439] width 46 height 9
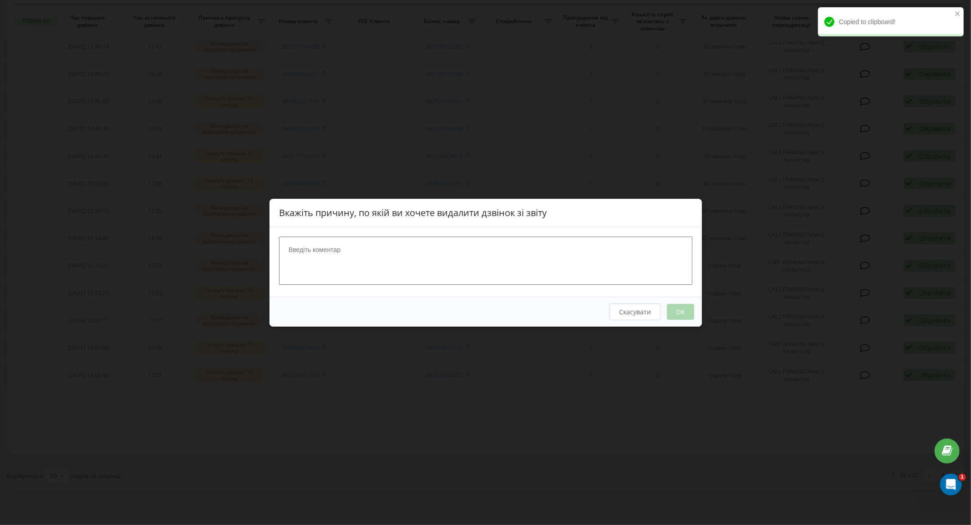
click at [542, 263] on textarea at bounding box center [485, 260] width 413 height 48
type textarea "набрав"
click at [682, 316] on button "OK" at bounding box center [679, 312] width 27 height 16
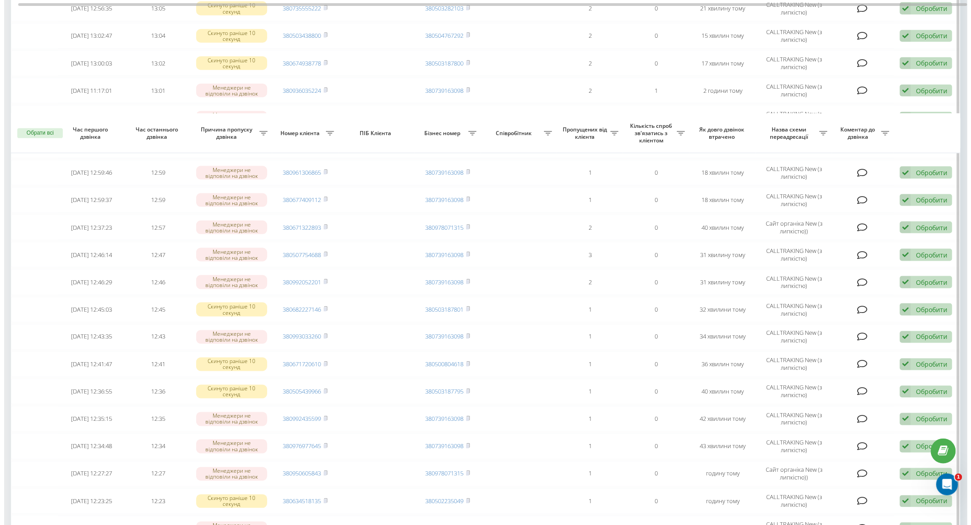
scroll to position [585, 0]
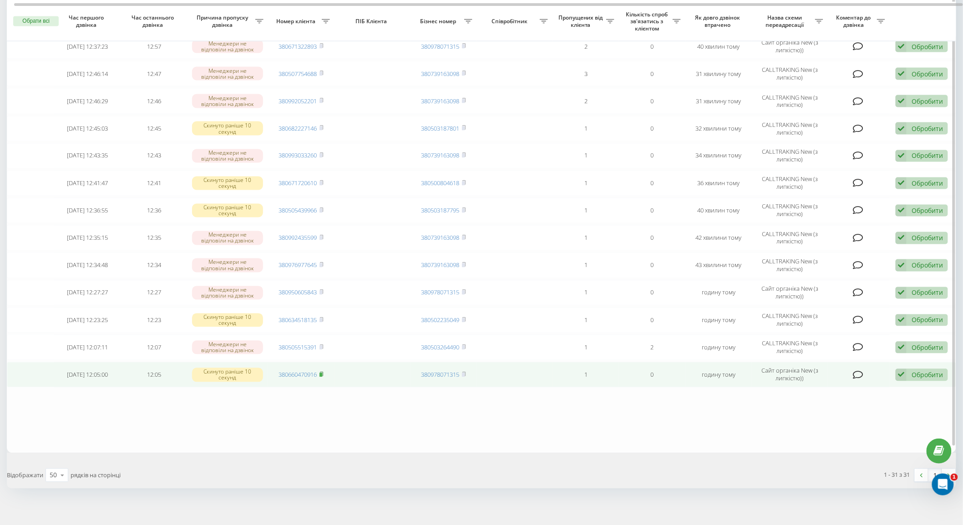
click at [322, 373] on rect at bounding box center [321, 375] width 3 height 4
drag, startPoint x: 933, startPoint y: 371, endPoint x: 928, endPoint y: 371, distance: 5.0
click at [933, 371] on div "Обробити" at bounding box center [927, 375] width 31 height 9
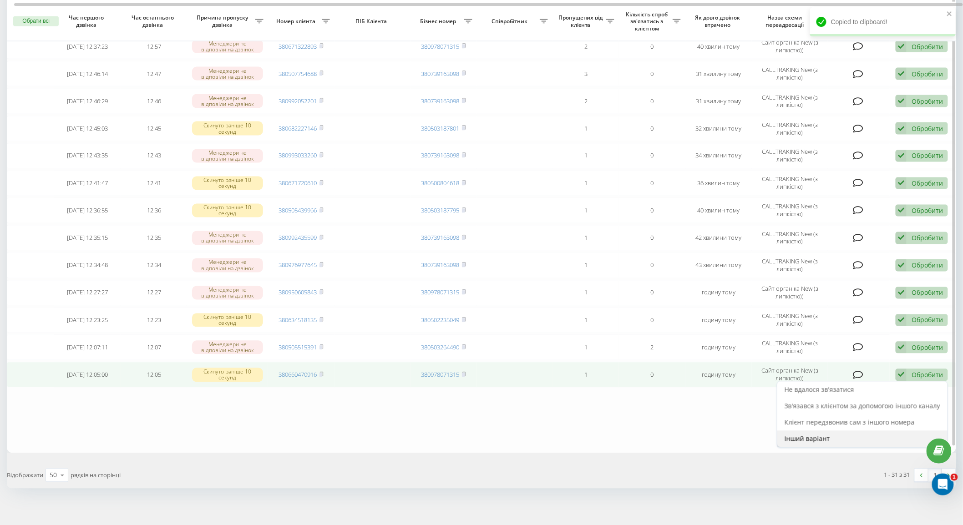
click at [829, 436] on span "Інший варіант" at bounding box center [808, 439] width 46 height 9
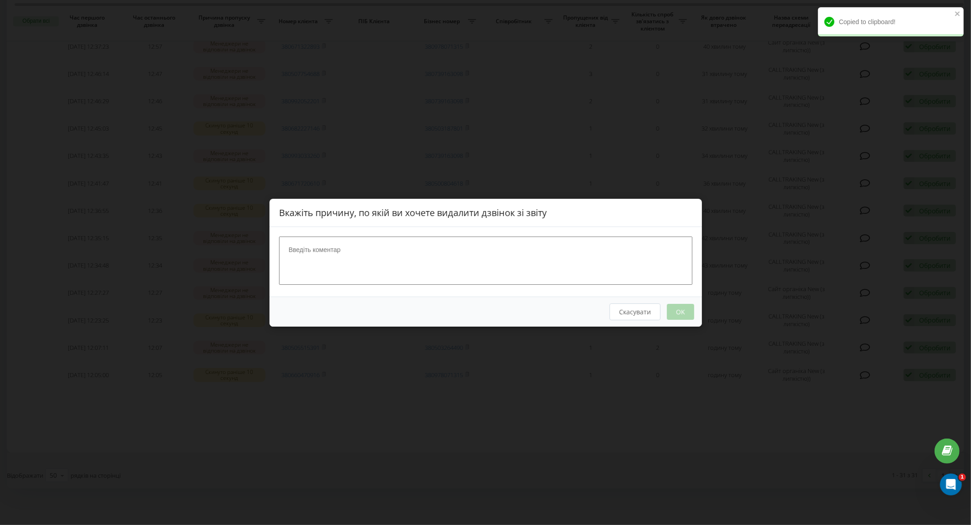
click at [524, 270] on textarea at bounding box center [485, 260] width 413 height 48
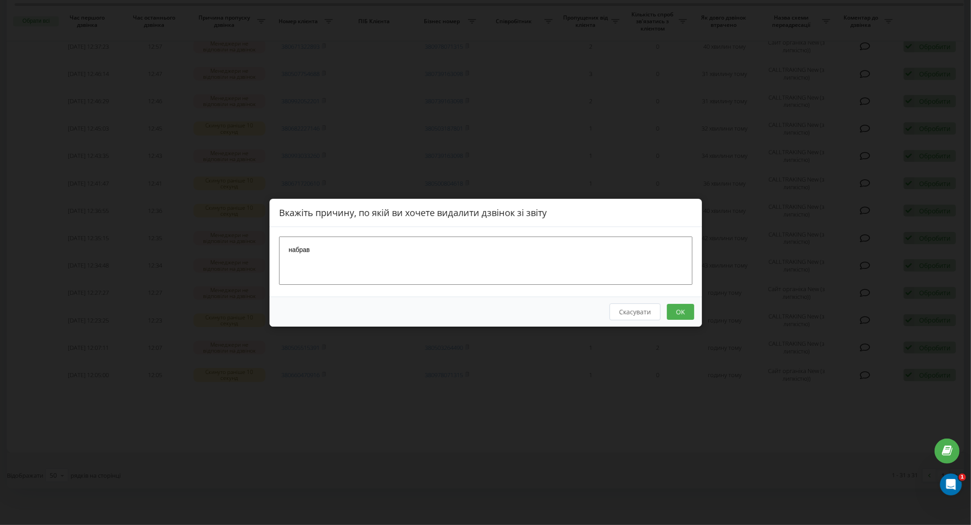
type textarea "набрав"
click at [684, 317] on button "OK" at bounding box center [679, 312] width 27 height 16
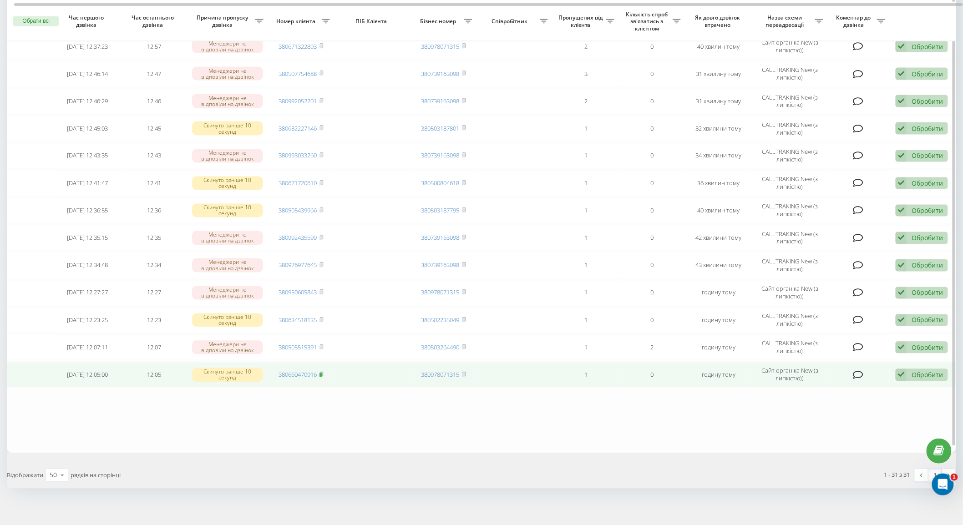
click at [321, 373] on rect at bounding box center [321, 375] width 3 height 4
click at [912, 371] on div "Обробити" at bounding box center [927, 375] width 31 height 9
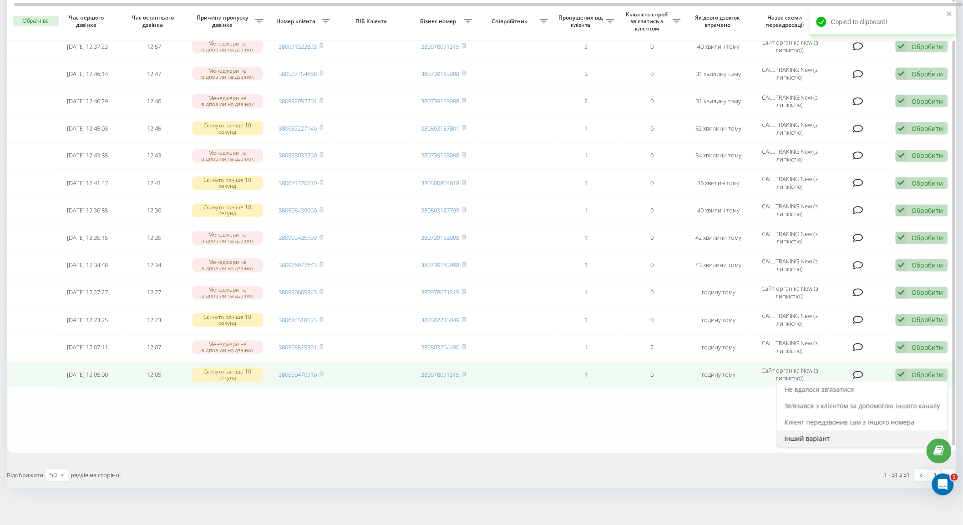
click at [808, 437] on div "Інший варіант" at bounding box center [862, 439] width 170 height 16
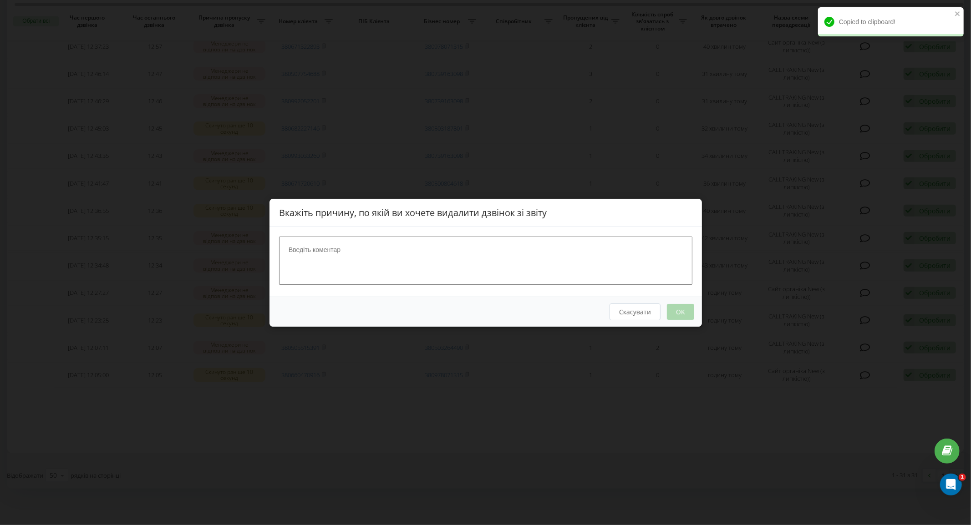
click at [576, 277] on textarea at bounding box center [485, 260] width 413 height 48
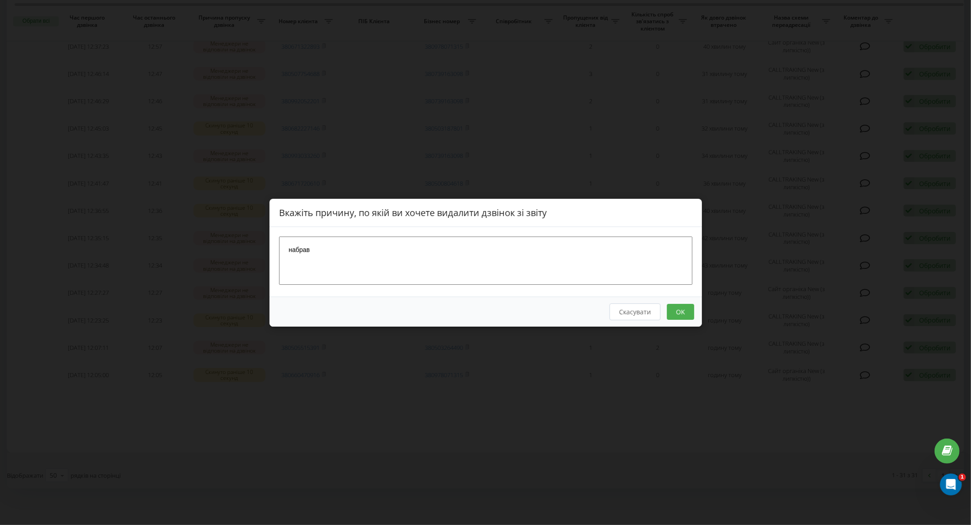
type textarea "набрав"
click at [689, 316] on button "OK" at bounding box center [679, 312] width 27 height 16
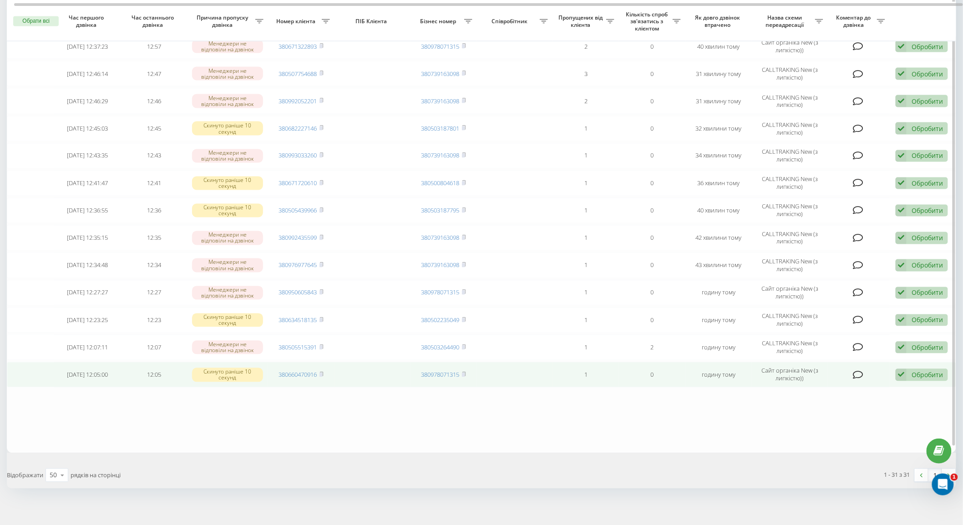
click at [325, 370] on td "380660470916" at bounding box center [301, 374] width 66 height 25
click at [324, 372] on icon at bounding box center [322, 374] width 4 height 5
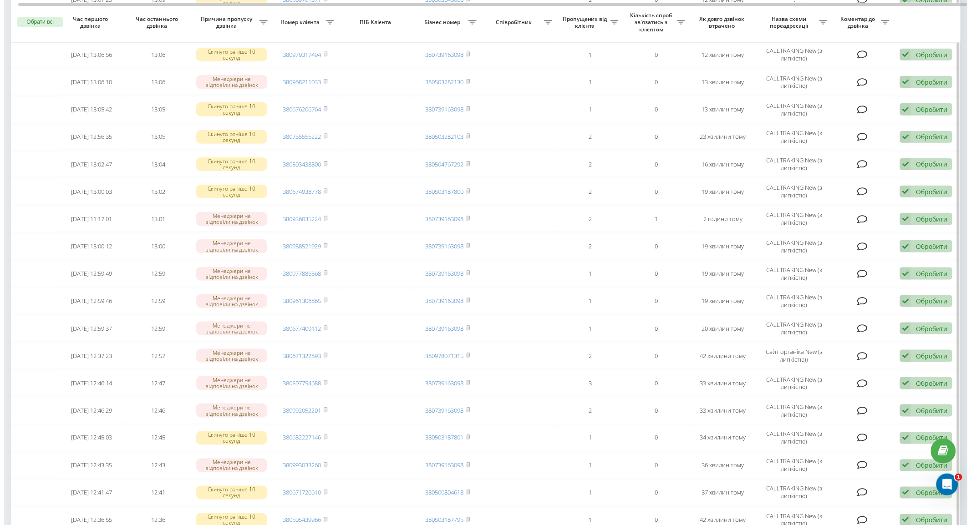
scroll to position [585, 0]
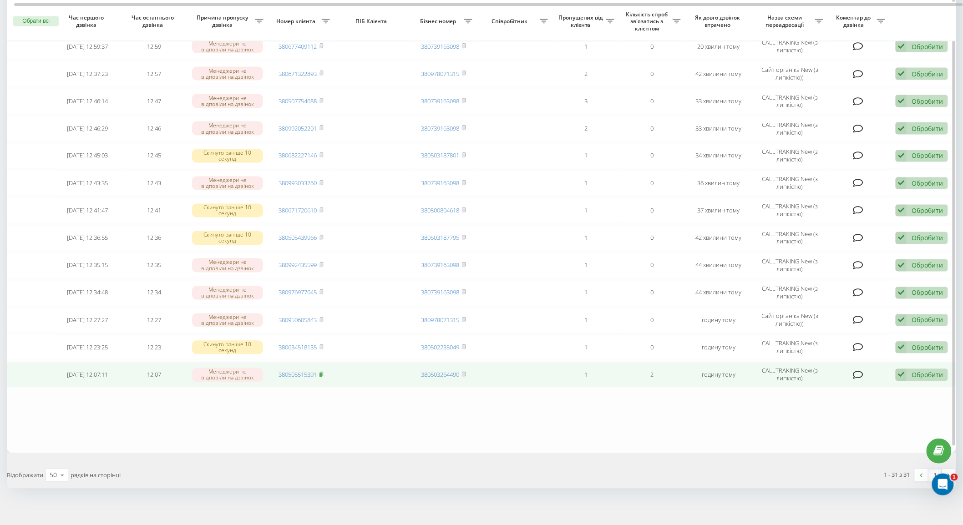
click at [320, 373] on rect at bounding box center [321, 375] width 3 height 4
click at [908, 369] on div "Обробити Не вдалося зв'язатися Зв'язався з клієнтом за допомогою іншого каналу …" at bounding box center [922, 375] width 52 height 12
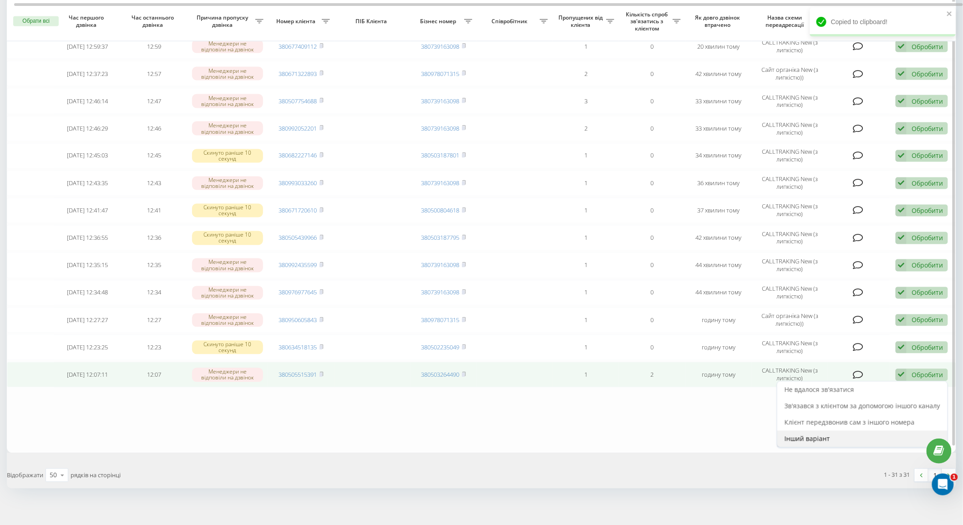
click at [808, 435] on span "Інший варіант" at bounding box center [808, 439] width 46 height 9
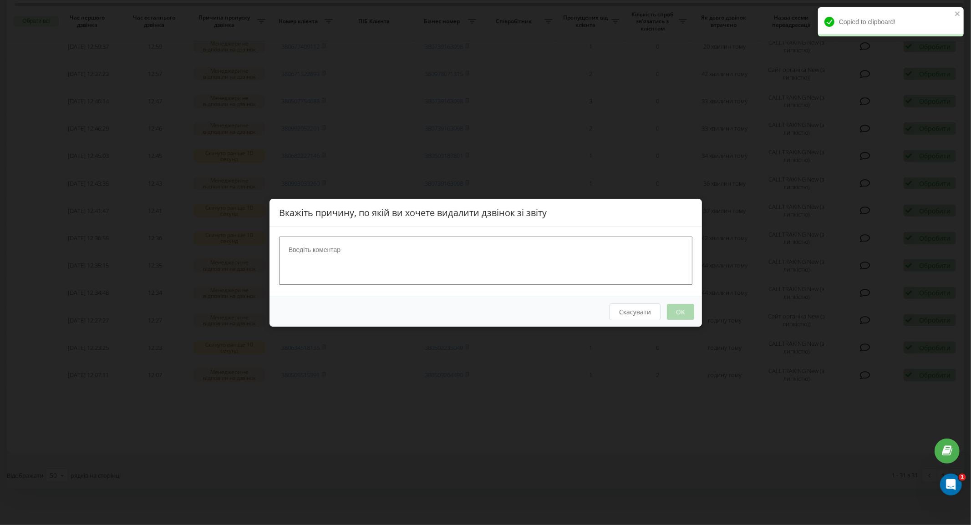
click at [525, 236] on textarea at bounding box center [485, 260] width 413 height 48
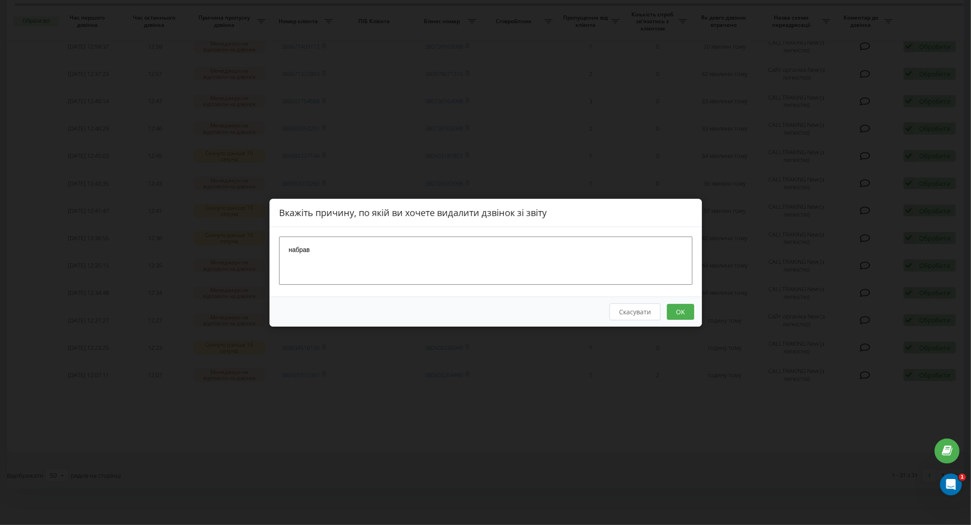
type textarea "набрав"
click at [672, 311] on button "OK" at bounding box center [679, 312] width 27 height 16
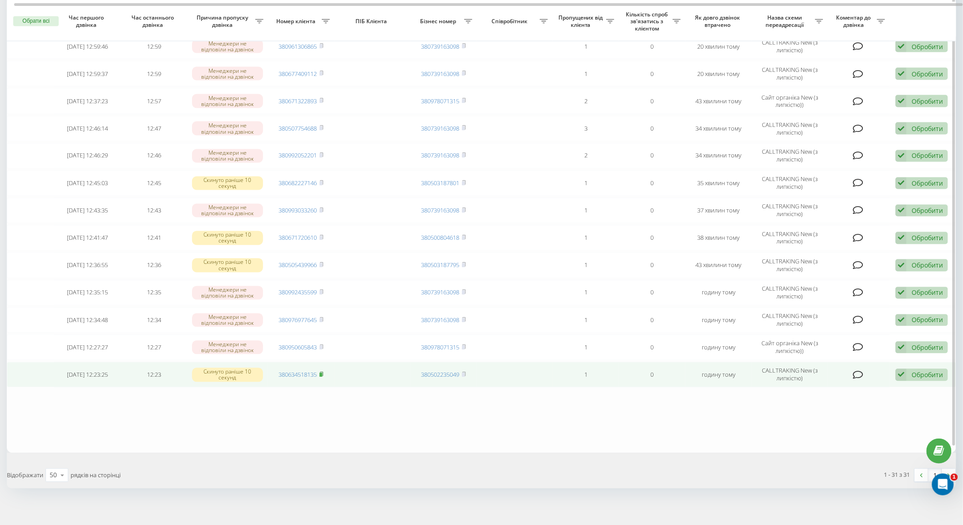
click at [324, 371] on span at bounding box center [322, 375] width 4 height 8
click at [935, 369] on div "Обробити Не вдалося зв'язатися Зв'язався з клієнтом за допомогою іншого каналу …" at bounding box center [922, 375] width 52 height 12
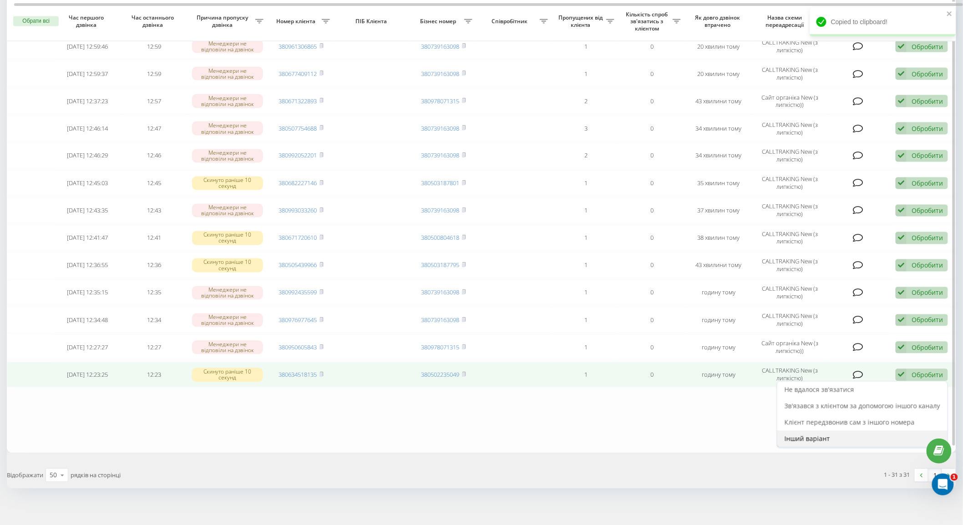
click at [856, 436] on div "Інший варіант" at bounding box center [862, 439] width 170 height 16
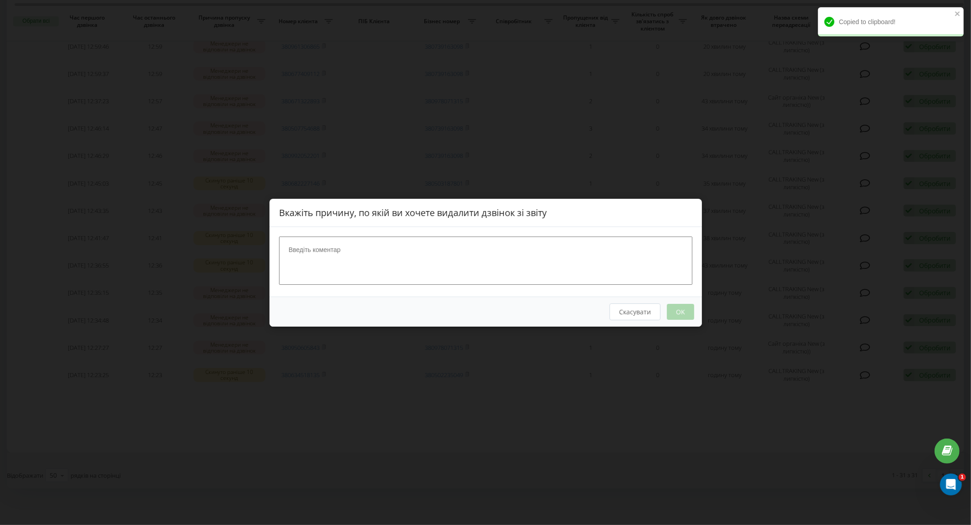
click at [466, 228] on div at bounding box center [485, 262] width 432 height 70
click at [465, 242] on textarea at bounding box center [485, 260] width 413 height 48
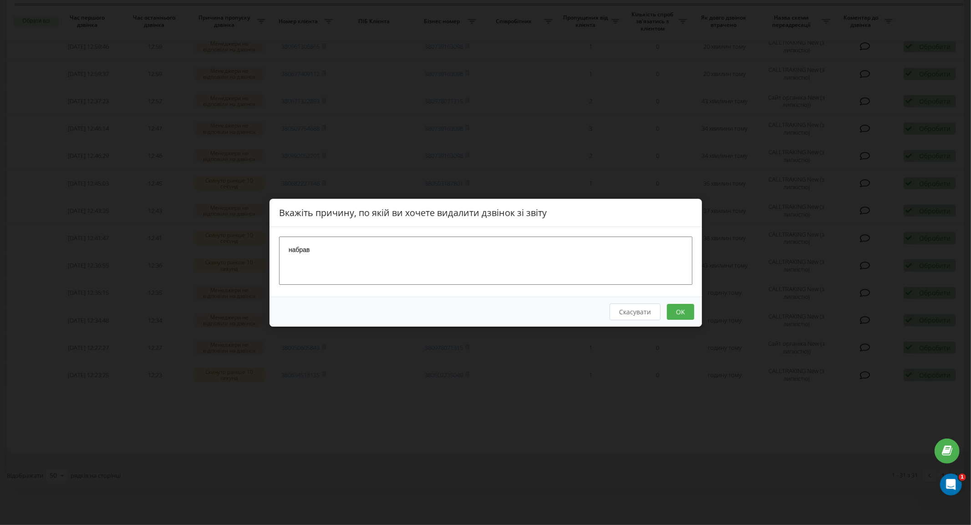
type textarea "набрав"
click at [690, 314] on button "OK" at bounding box center [679, 312] width 27 height 16
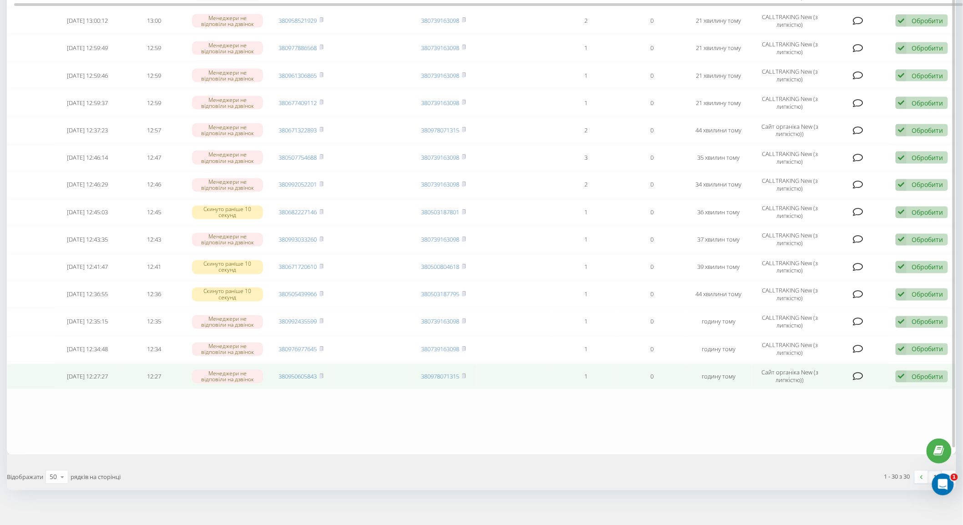
scroll to position [558, 0]
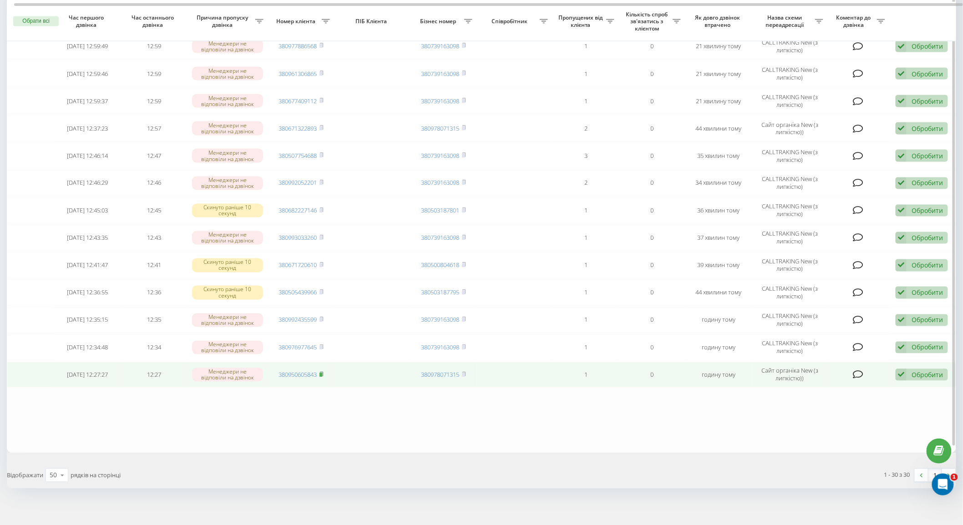
click at [320, 373] on rect at bounding box center [321, 375] width 3 height 4
click at [903, 369] on icon at bounding box center [901, 375] width 11 height 12
click at [860, 381] on div "Не вдалося зв'язатися" at bounding box center [862, 389] width 170 height 16
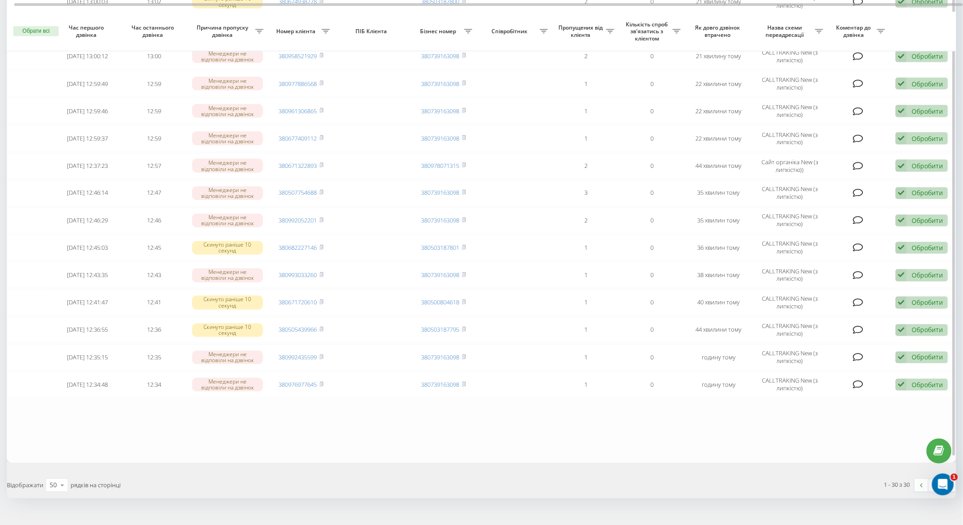
scroll to position [558, 0]
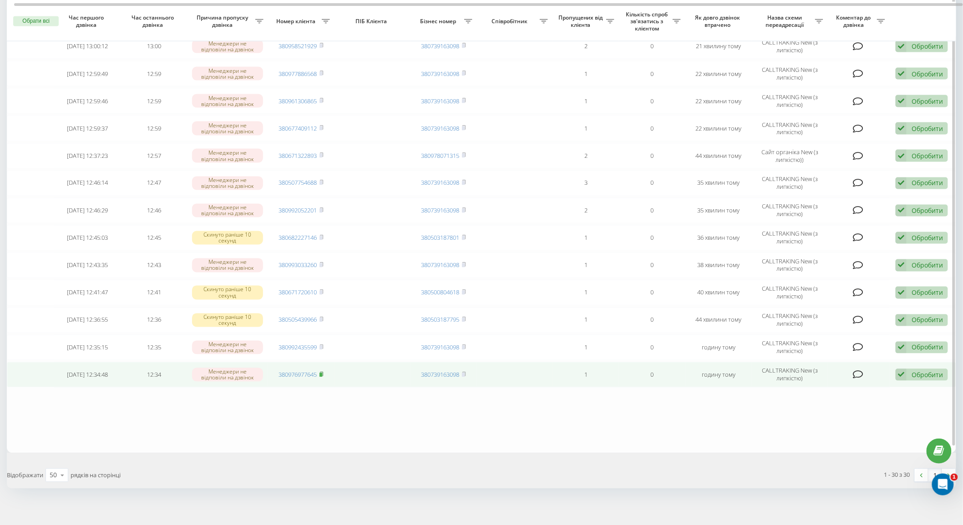
click at [324, 372] on icon at bounding box center [322, 374] width 4 height 5
click at [896, 369] on icon at bounding box center [901, 375] width 11 height 12
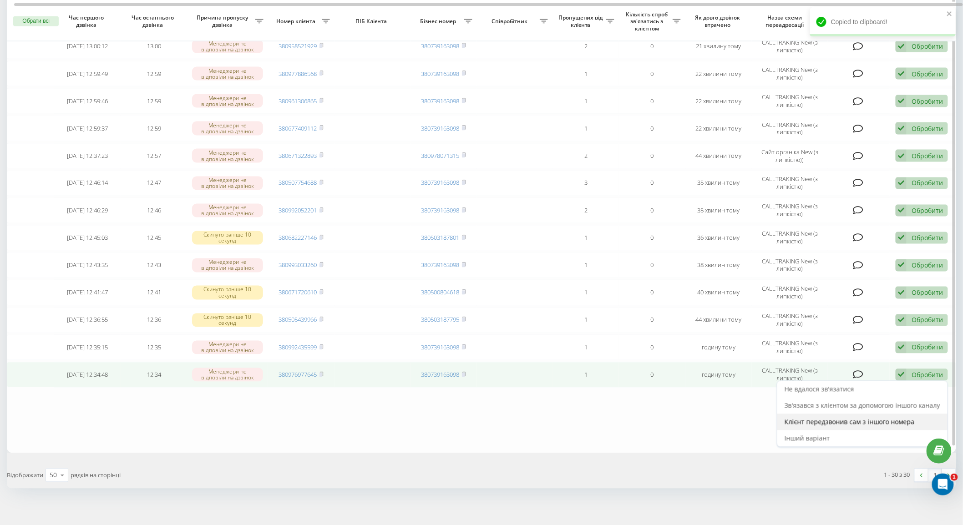
click at [844, 418] on span "Клієнт передзвонив сам з іншого номера" at bounding box center [850, 422] width 130 height 9
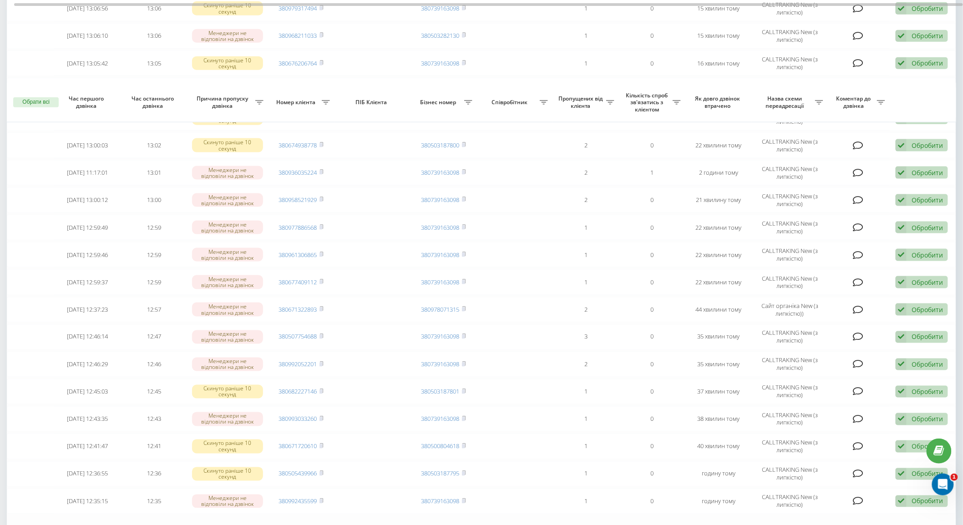
scroll to position [531, 0]
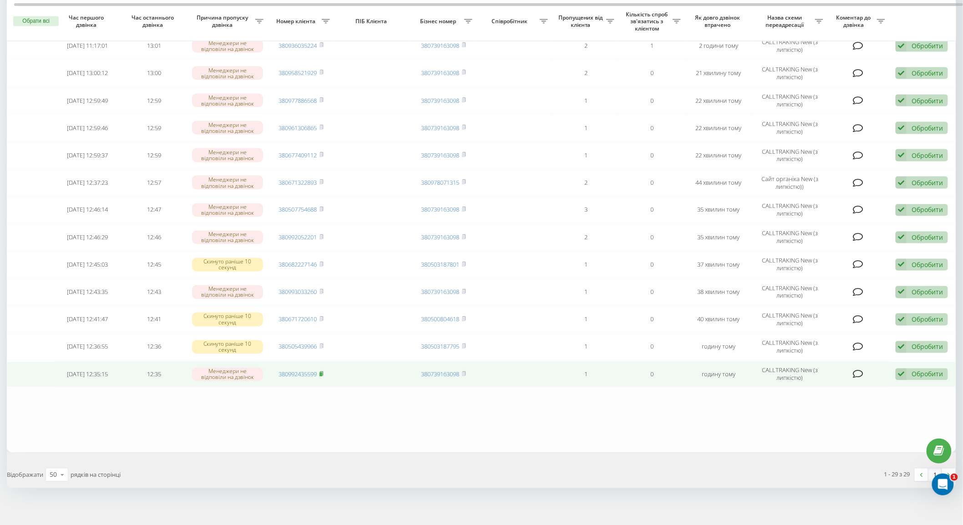
click at [322, 372] on rect at bounding box center [321, 374] width 3 height 4
click at [896, 369] on icon at bounding box center [901, 375] width 11 height 12
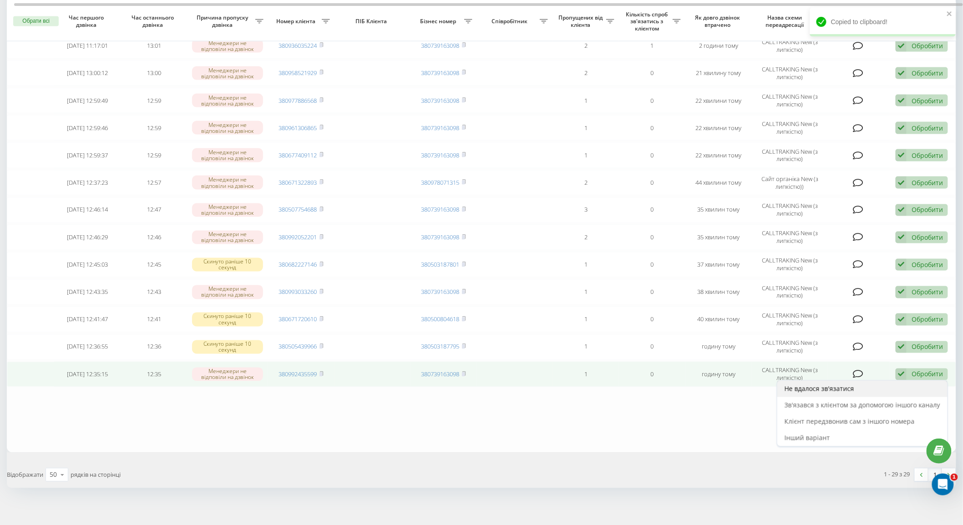
click at [875, 381] on div "Не вдалося зв'язатися" at bounding box center [862, 389] width 170 height 16
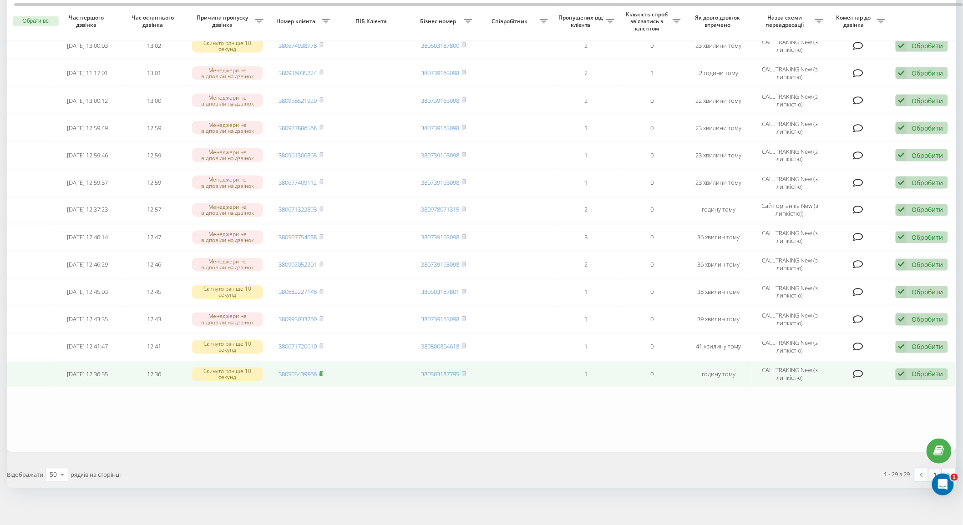
click at [322, 372] on rect at bounding box center [321, 374] width 3 height 4
click at [915, 370] on div "Обробити" at bounding box center [927, 374] width 31 height 9
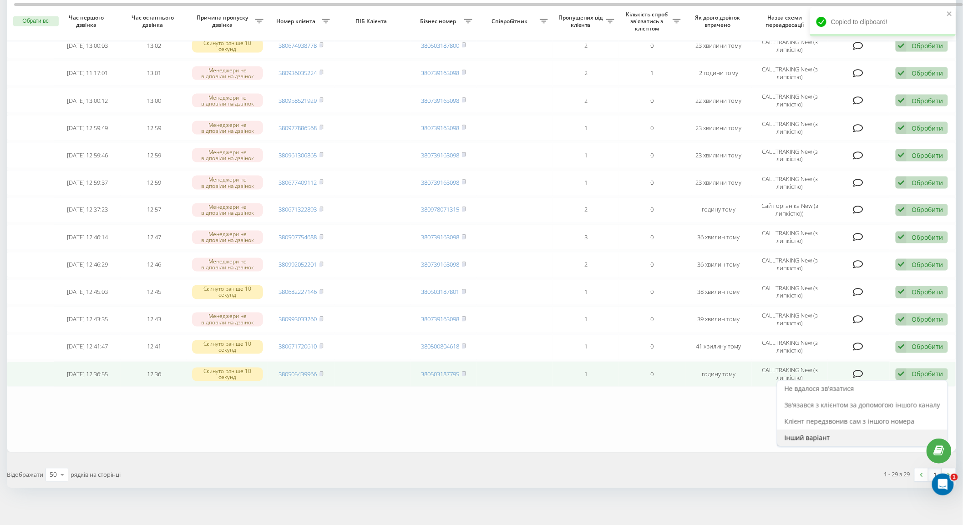
click at [877, 430] on div "Інший варіант" at bounding box center [862, 438] width 170 height 16
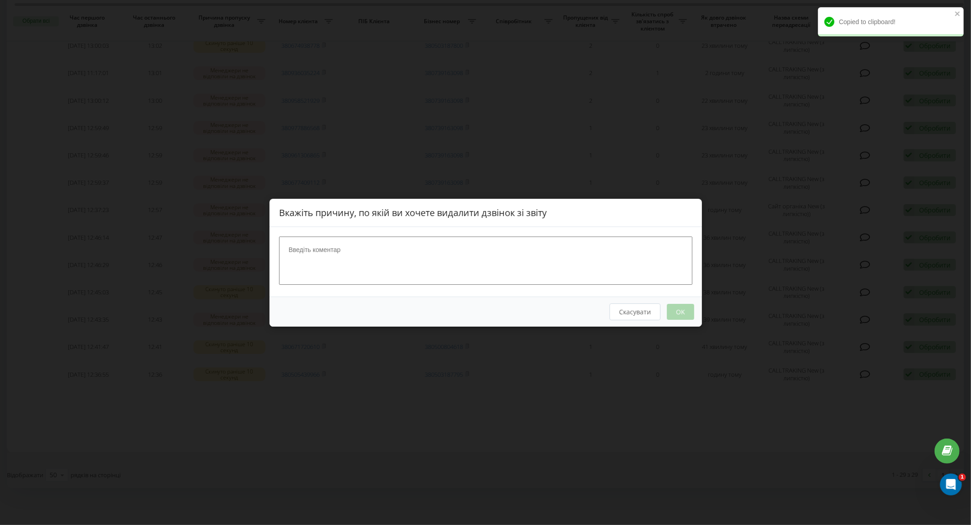
click at [448, 252] on textarea at bounding box center [485, 260] width 413 height 48
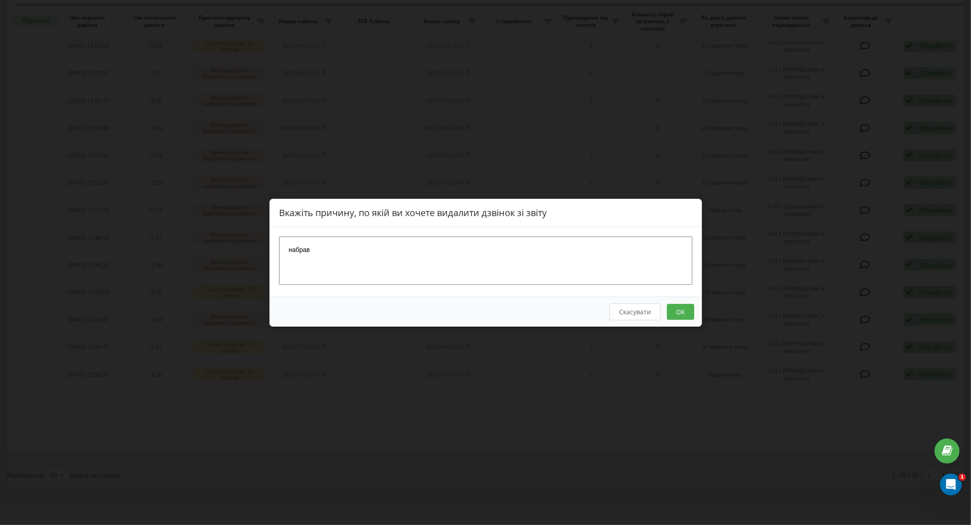
type textarea "набрав"
click at [680, 316] on button "OK" at bounding box center [679, 312] width 27 height 16
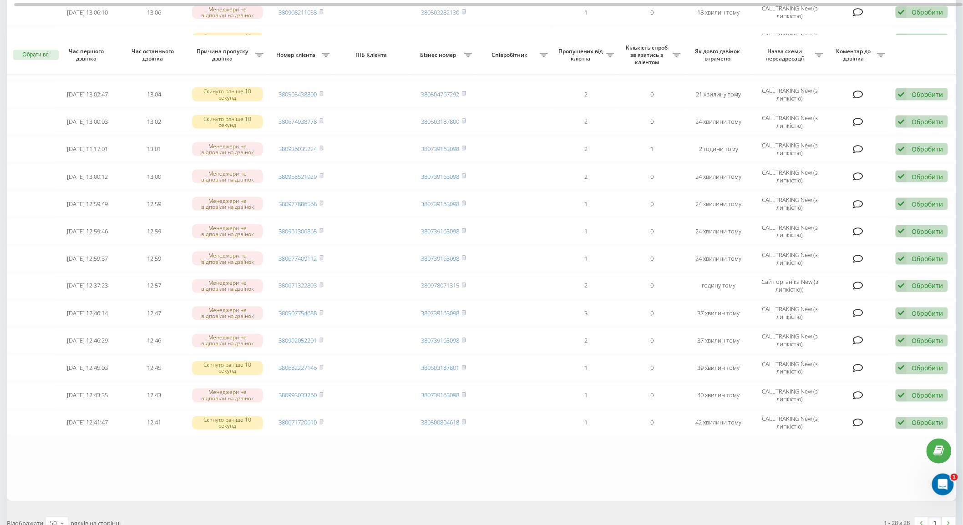
scroll to position [504, 0]
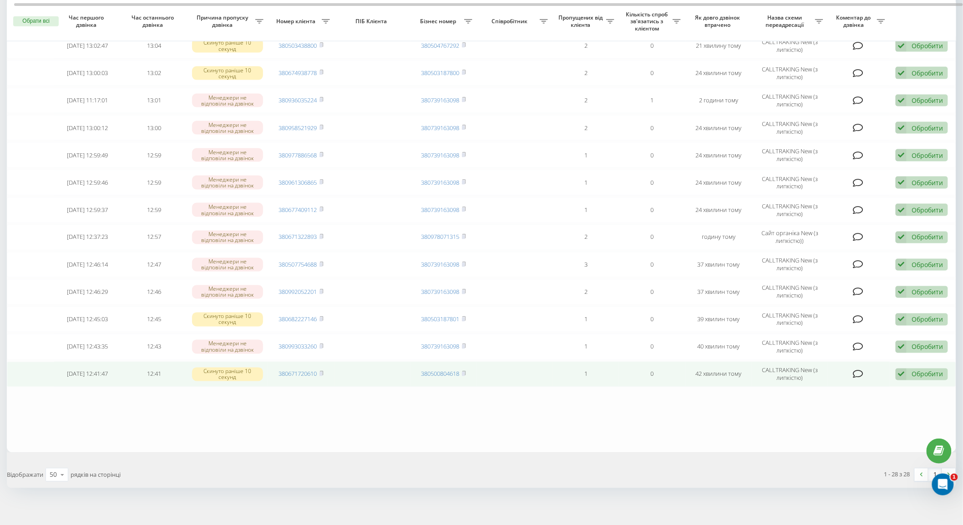
click at [325, 366] on td "380671720610" at bounding box center [301, 374] width 66 height 25
click at [324, 371] on icon at bounding box center [322, 373] width 4 height 5
